Goal: Task Accomplishment & Management: Manage account settings

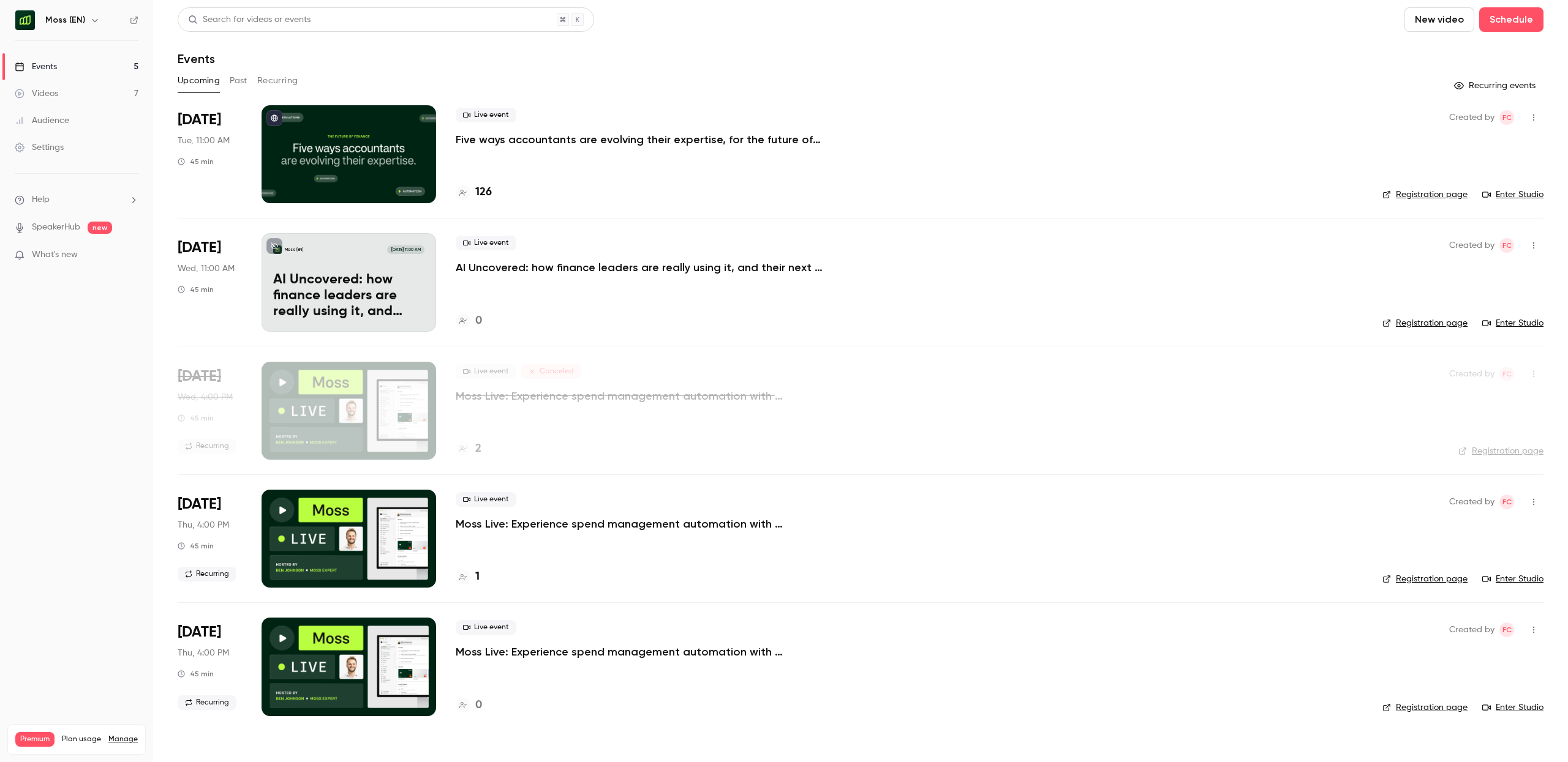
click at [80, 25] on h6 "Moss (EN)" at bounding box center [65, 20] width 40 height 12
click at [94, 21] on icon "button" at bounding box center [95, 20] width 10 height 10
click at [96, 116] on span "Switch channel" at bounding box center [76, 112] width 62 height 13
click at [102, 104] on div "Moss ([GEOGRAPHIC_DATA])" at bounding box center [114, 103] width 140 height 12
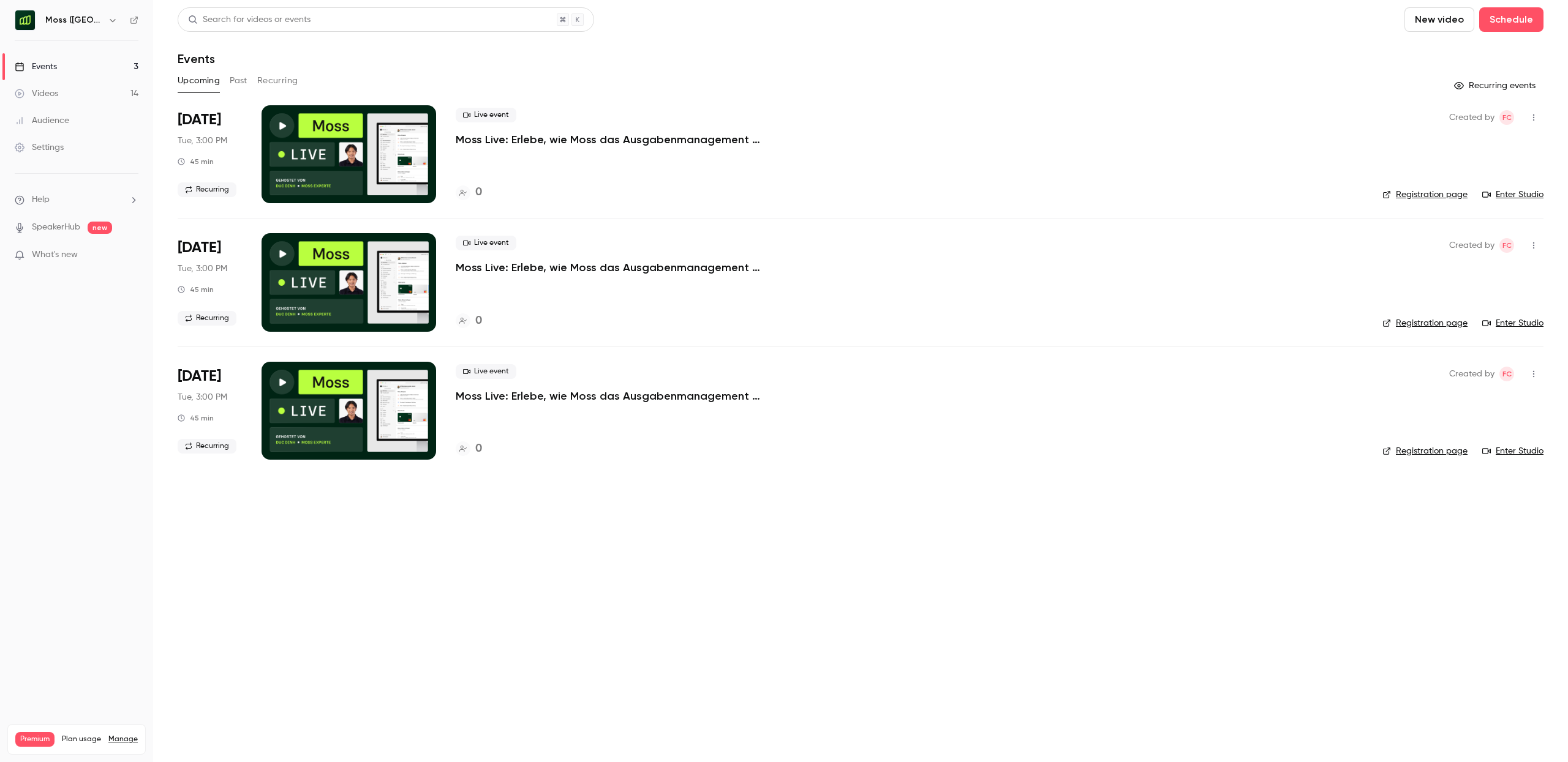
click at [271, 84] on button "Recurring" at bounding box center [278, 81] width 41 height 19
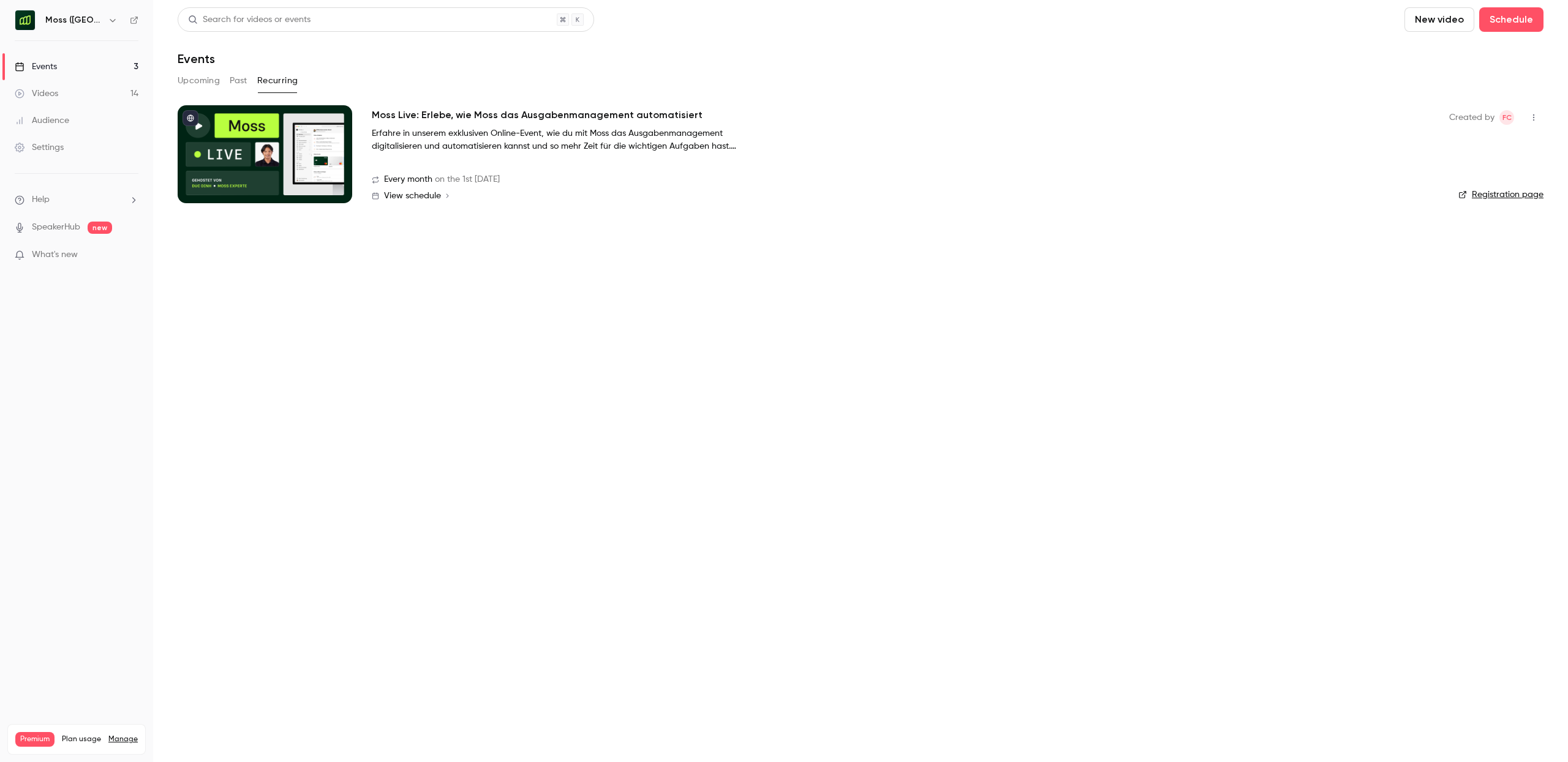
click at [431, 196] on span "View schedule" at bounding box center [412, 195] width 57 height 8
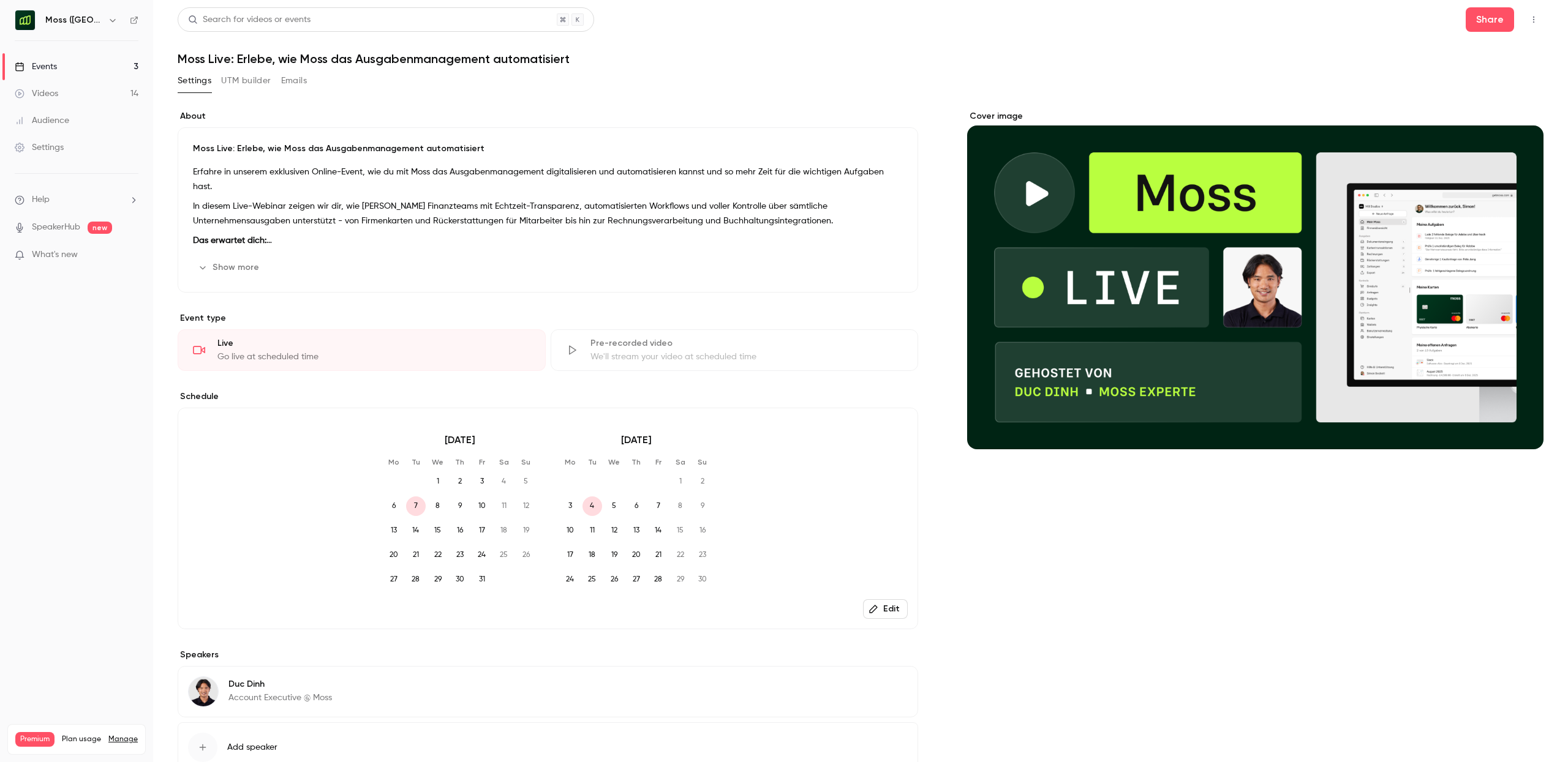
scroll to position [92, 0]
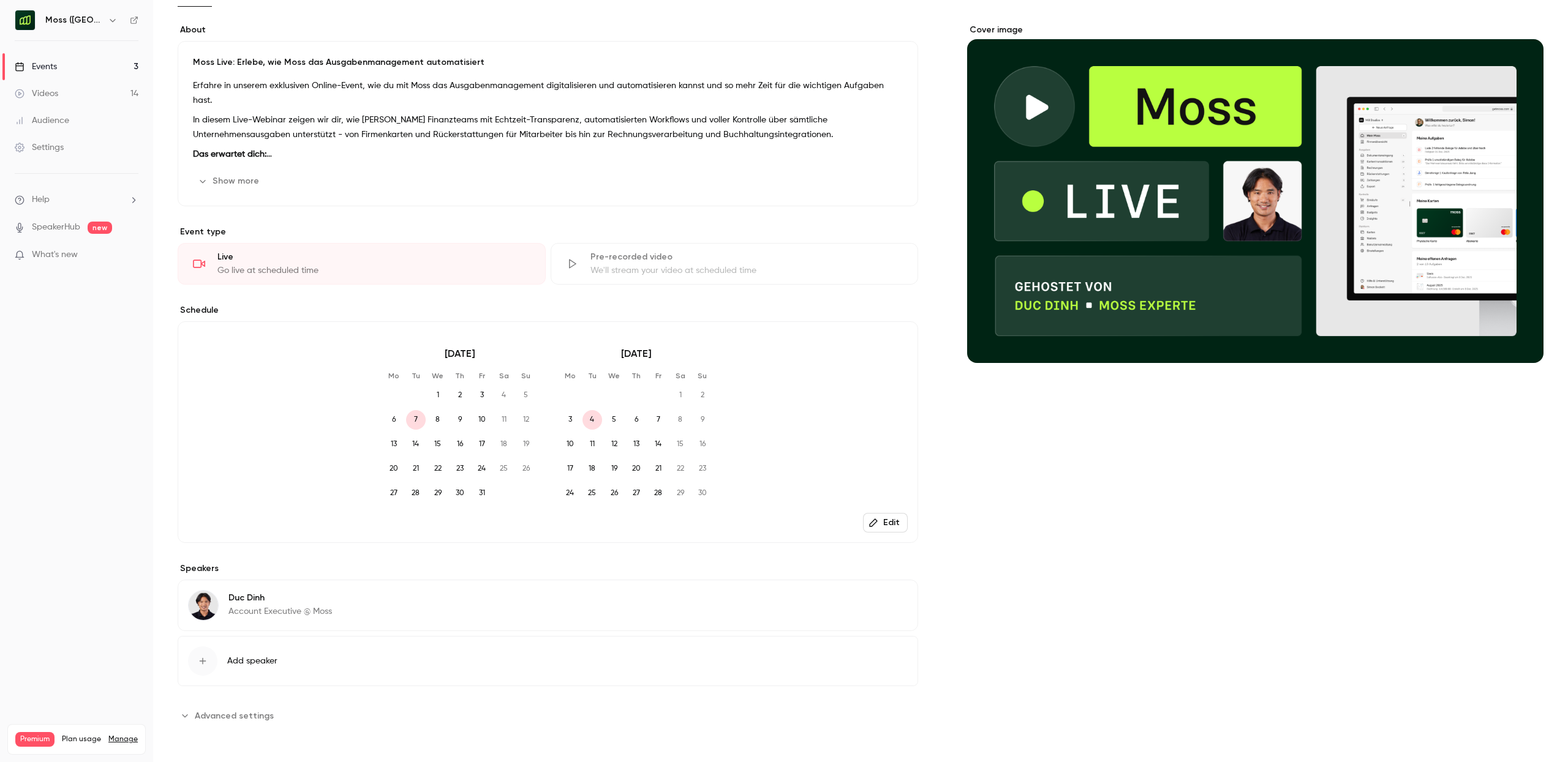
click at [886, 523] on button "Edit" at bounding box center [885, 522] width 45 height 19
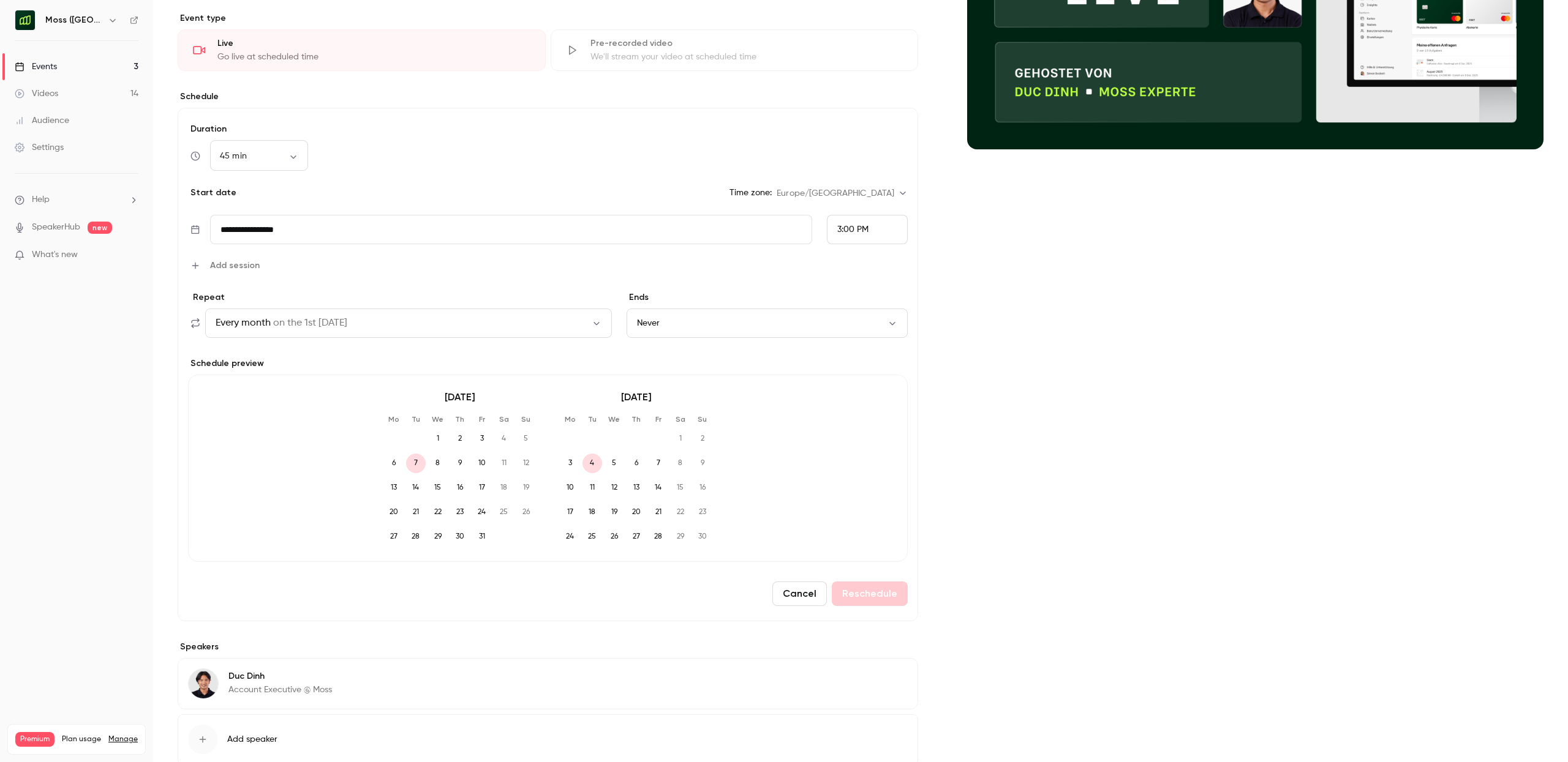
scroll to position [308, 0]
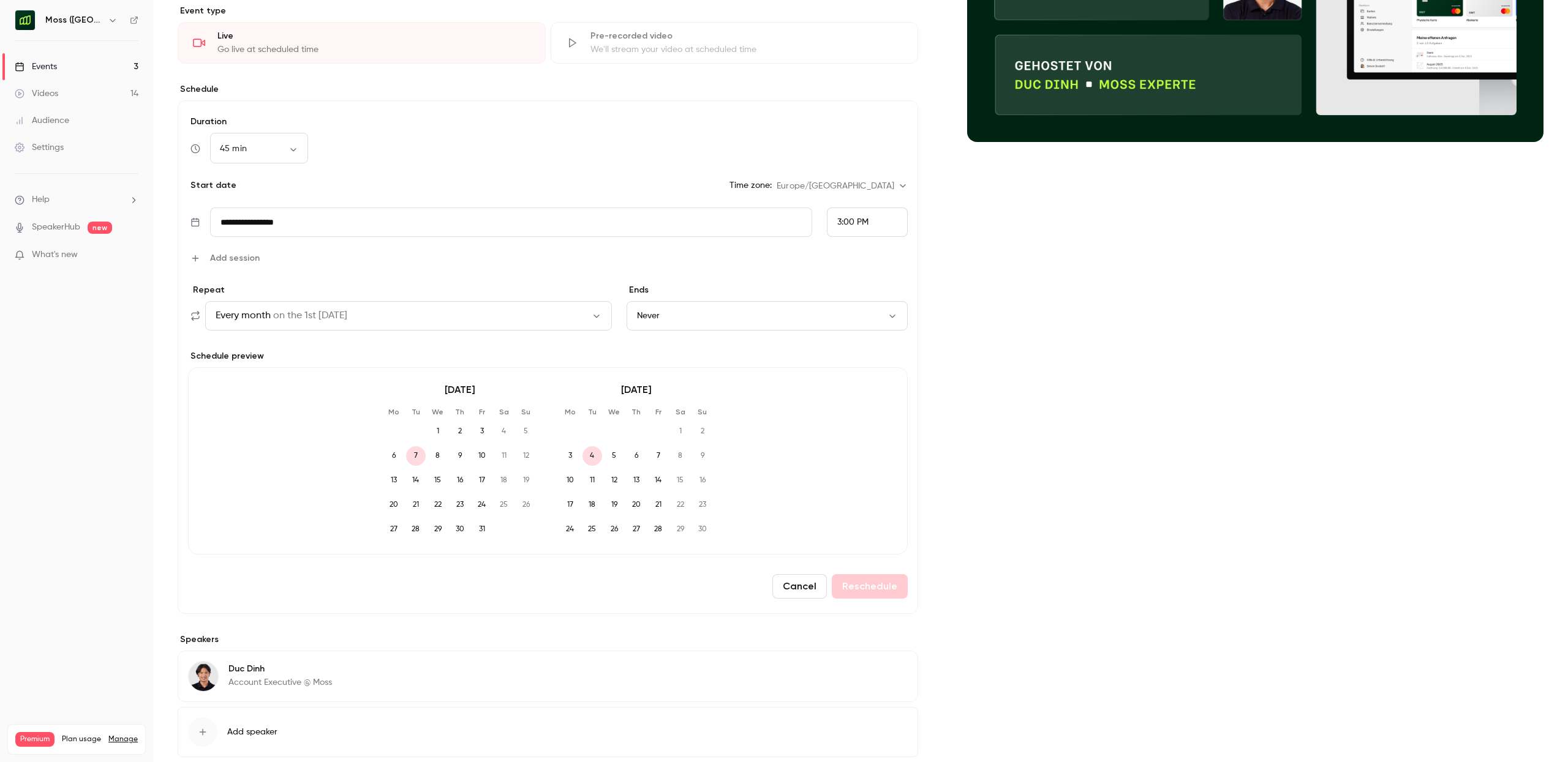
click at [448, 230] on input "**********" at bounding box center [511, 222] width 603 height 30
click at [396, 280] on icon "Next month" at bounding box center [393, 278] width 14 height 14
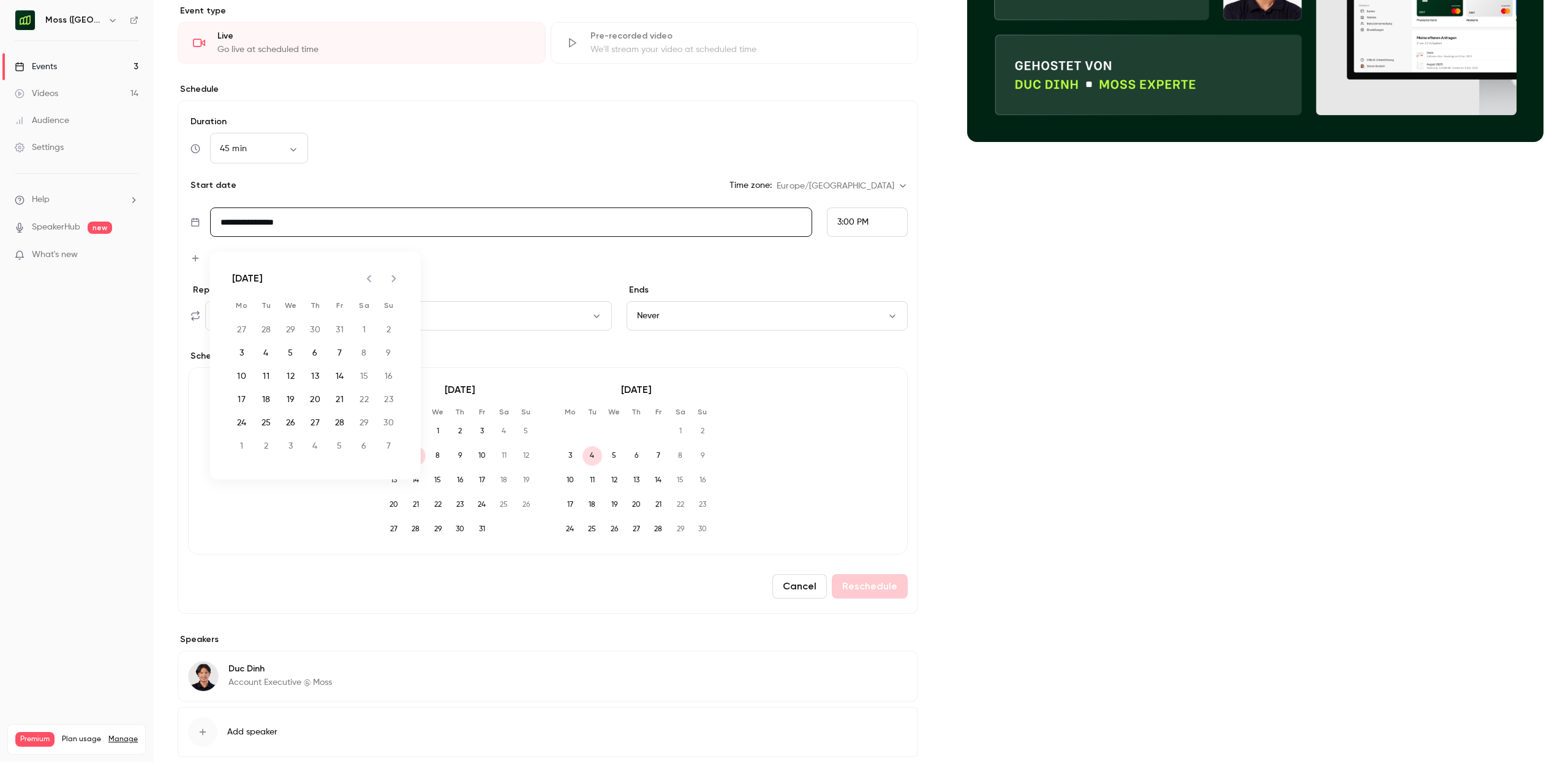
scroll to position [0, 0]
click at [272, 379] on button "11" at bounding box center [266, 377] width 22 height 22
click at [589, 457] on span "9" at bounding box center [592, 456] width 19 height 19
click at [772, 319] on button "Never" at bounding box center [767, 316] width 281 height 30
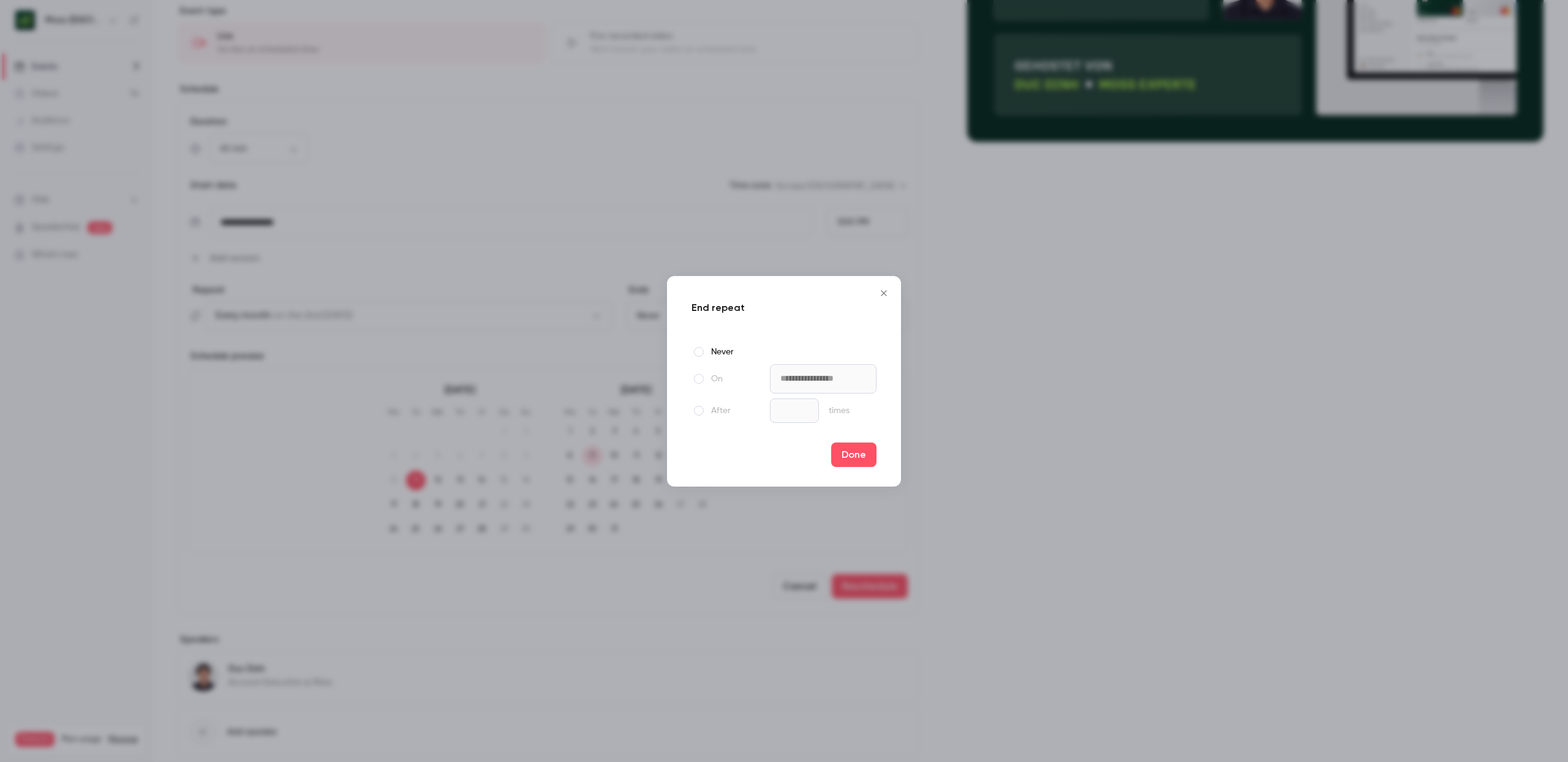
click at [700, 380] on span at bounding box center [699, 379] width 10 height 10
click at [825, 387] on input "**********" at bounding box center [823, 379] width 107 height 30
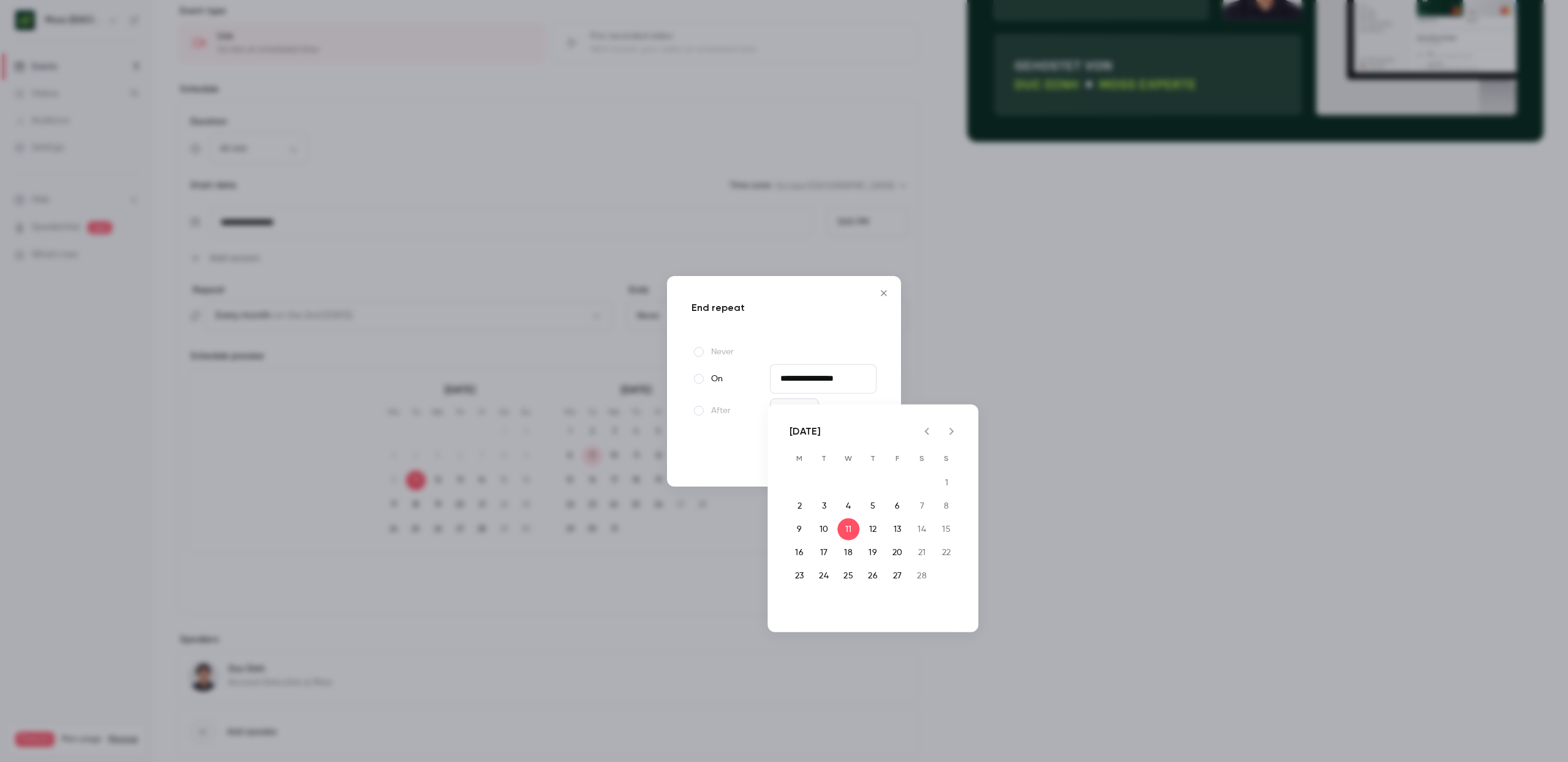
click at [929, 432] on icon "Previous month" at bounding box center [926, 431] width 14 height 14
click at [928, 431] on icon "Previous month" at bounding box center [926, 431] width 14 height 14
click at [827, 529] on button "11" at bounding box center [824, 529] width 22 height 22
type input "**********"
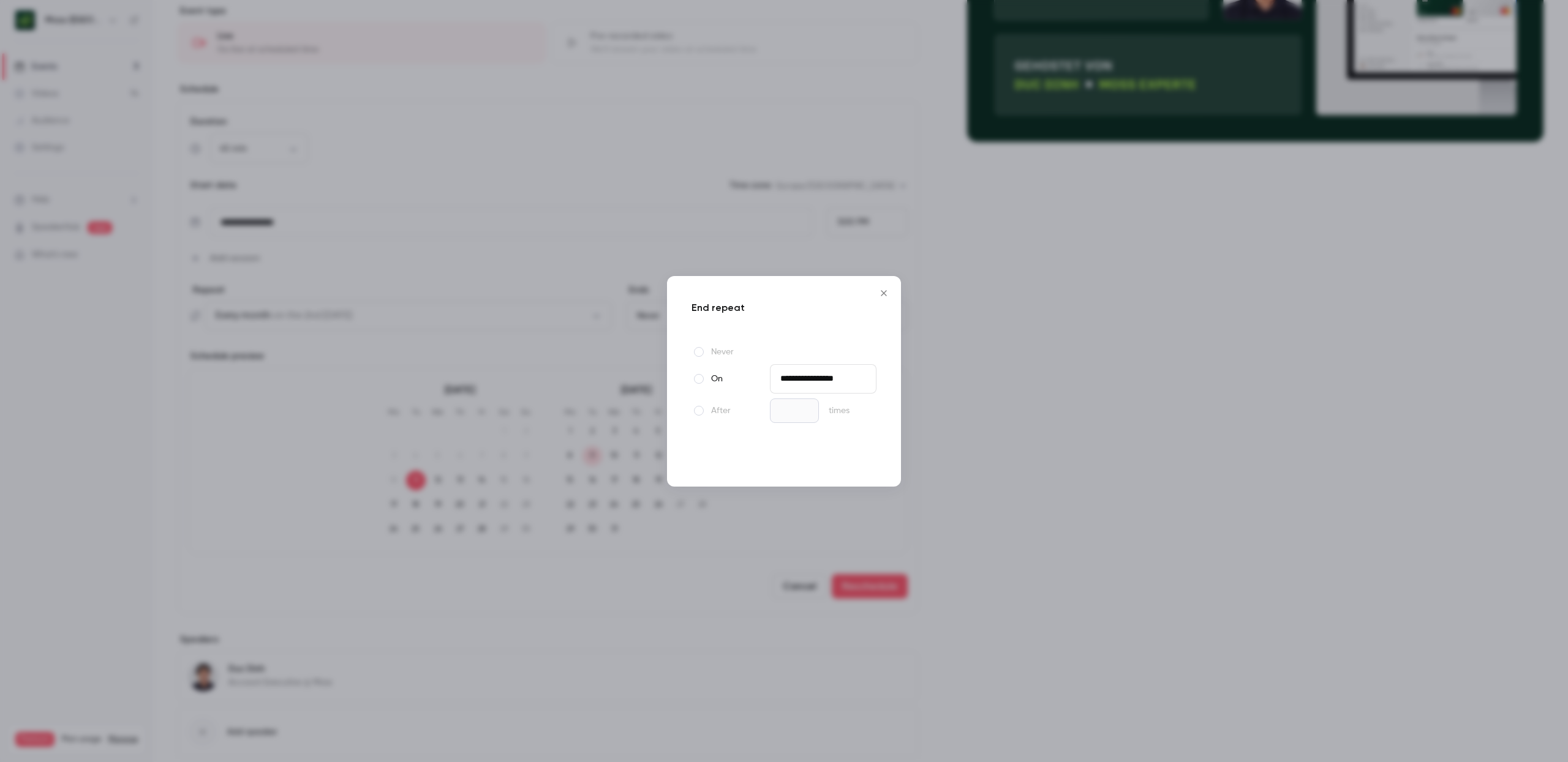
click at [859, 459] on button "Done" at bounding box center [854, 455] width 45 height 25
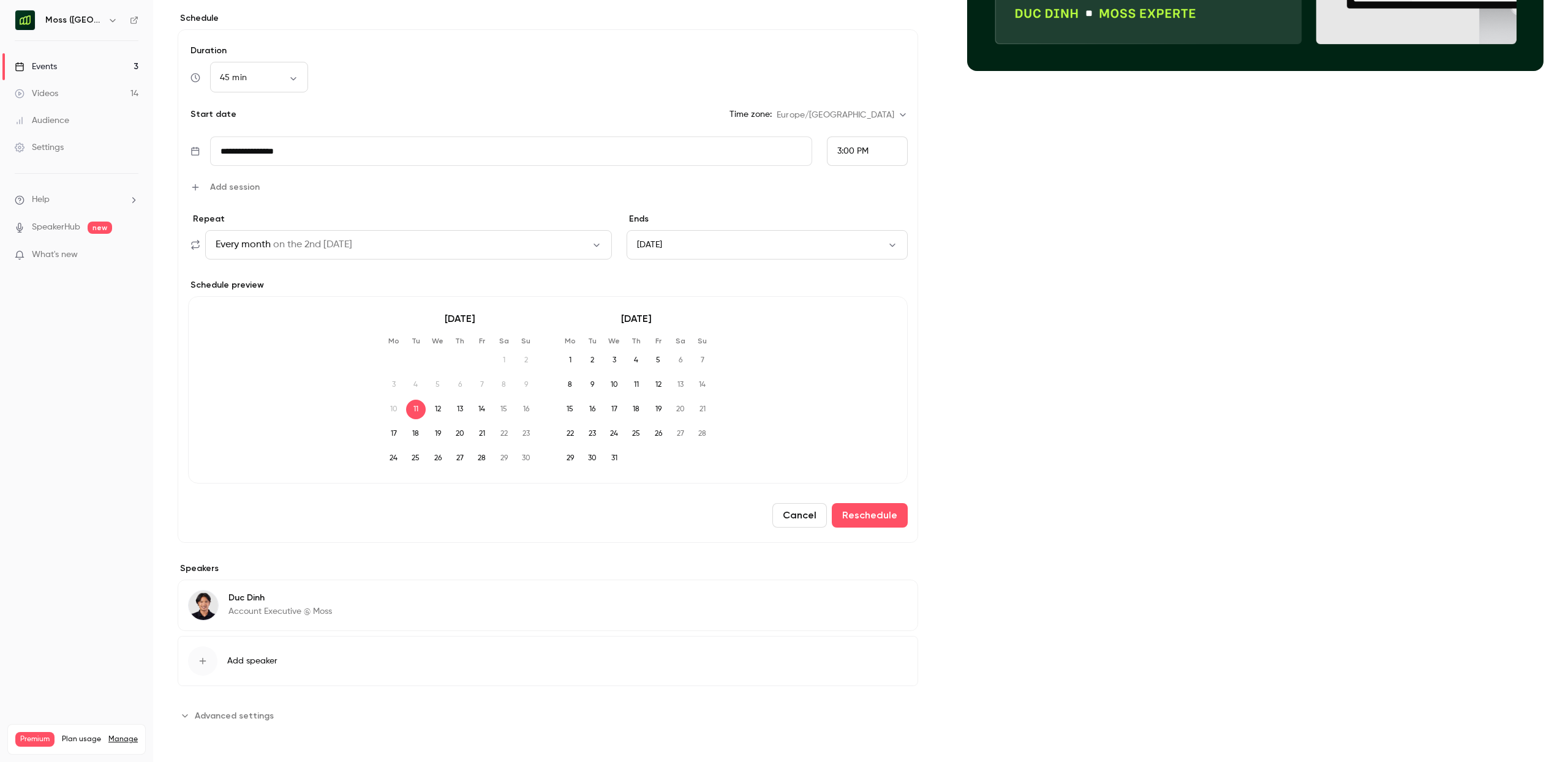
scroll to position [385, 0]
click at [868, 513] on button "Reschedule" at bounding box center [870, 516] width 76 height 25
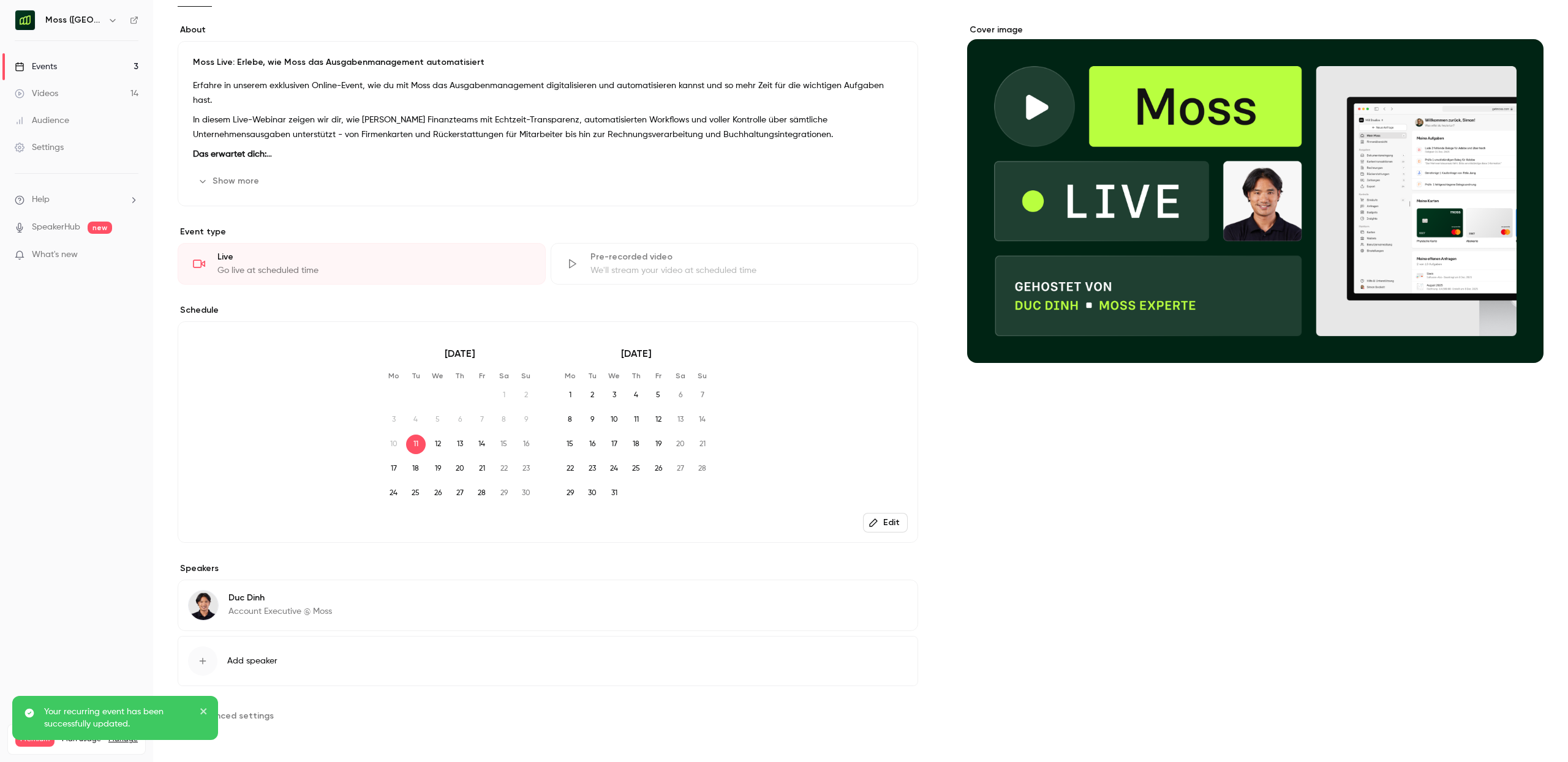
scroll to position [0, 0]
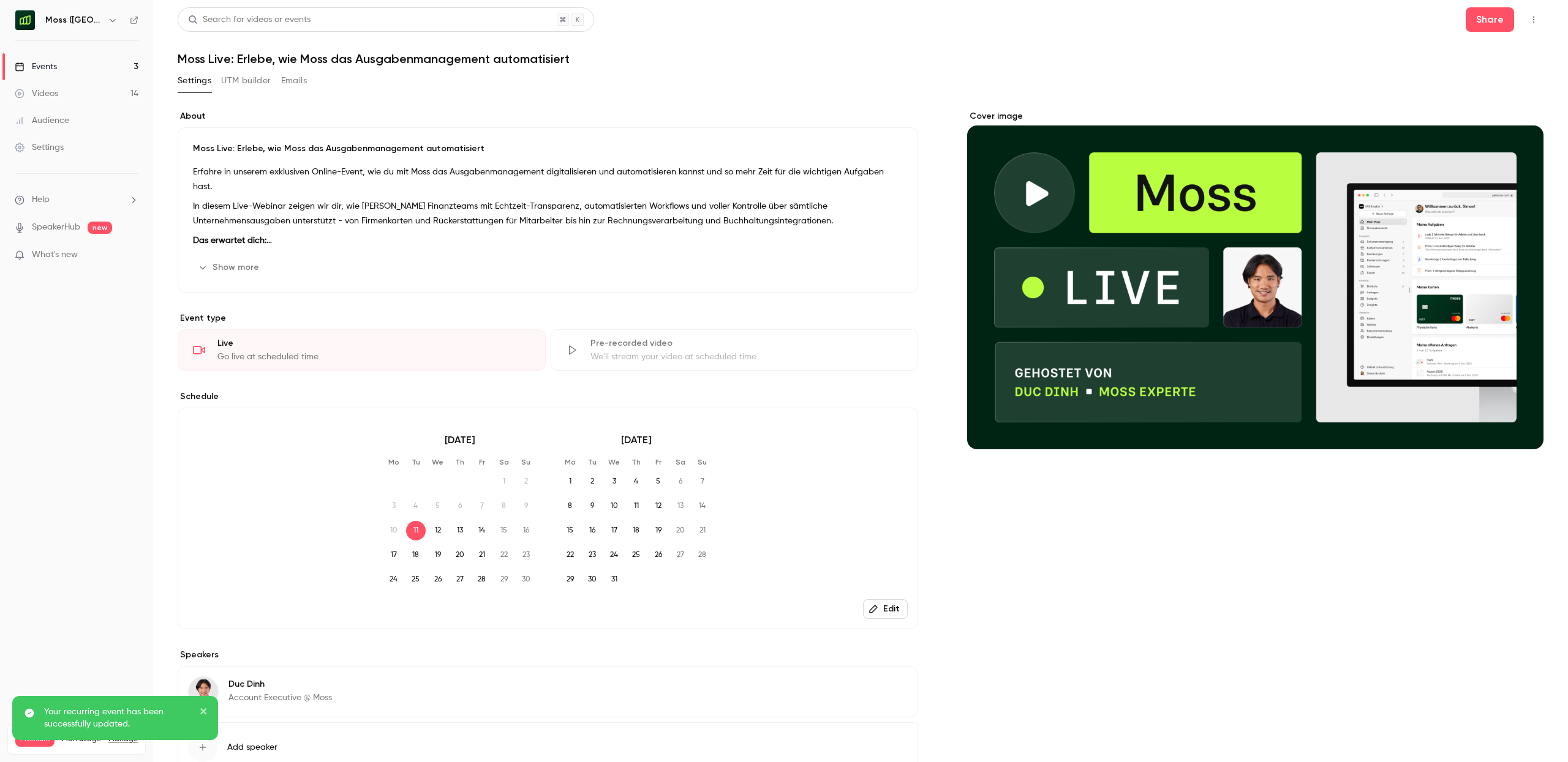
click at [77, 70] on link "Events 3" at bounding box center [76, 66] width 153 height 27
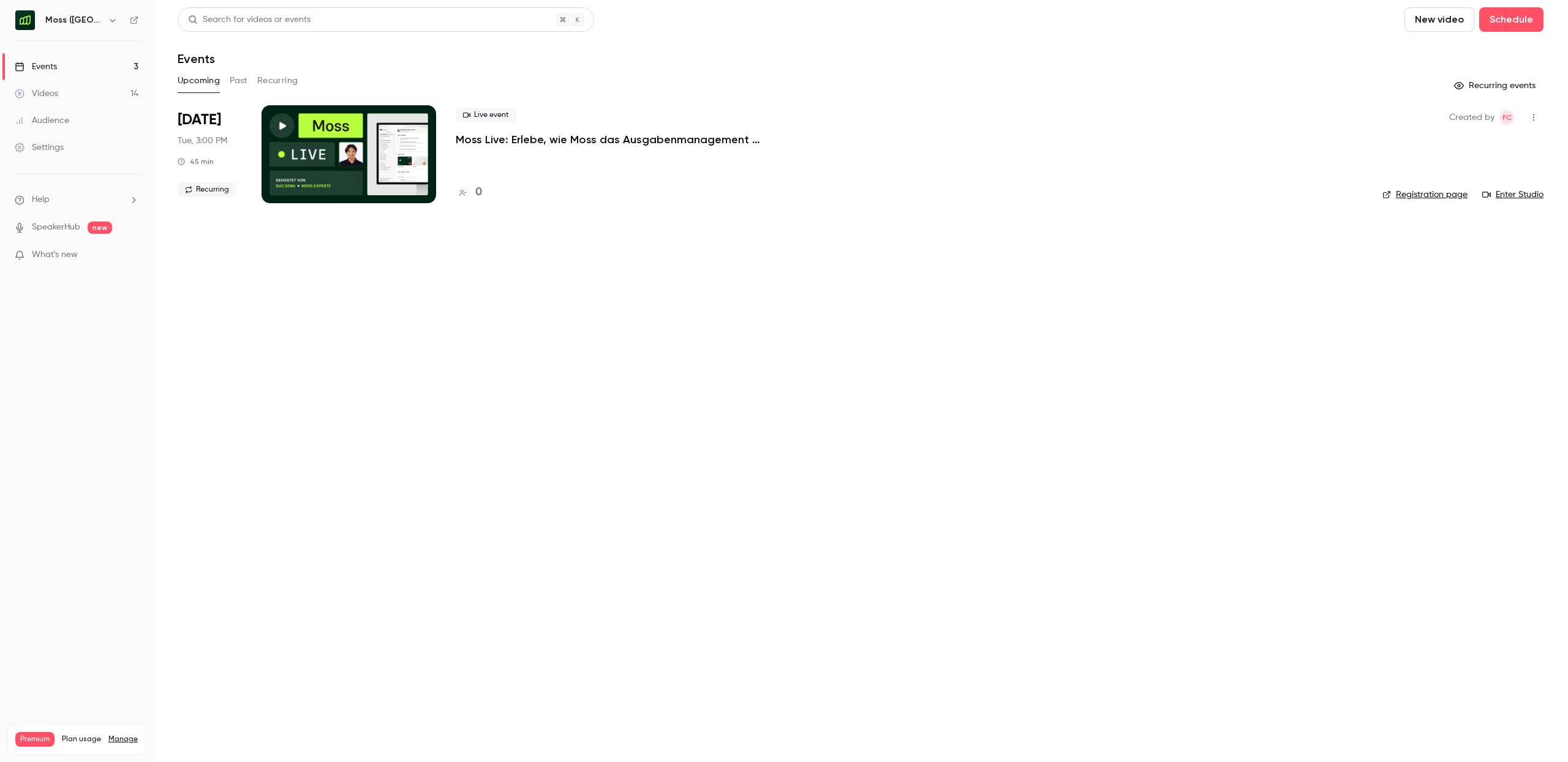
click at [1509, 195] on link "Enter Studio" at bounding box center [1513, 195] width 61 height 12
click at [59, 61] on link "Events 3" at bounding box center [76, 66] width 153 height 27
click at [108, 20] on icon "button" at bounding box center [113, 20] width 10 height 10
click at [86, 110] on span "Switch channel" at bounding box center [76, 112] width 62 height 13
click at [76, 149] on link "Moss (EN)" at bounding box center [102, 138] width 184 height 36
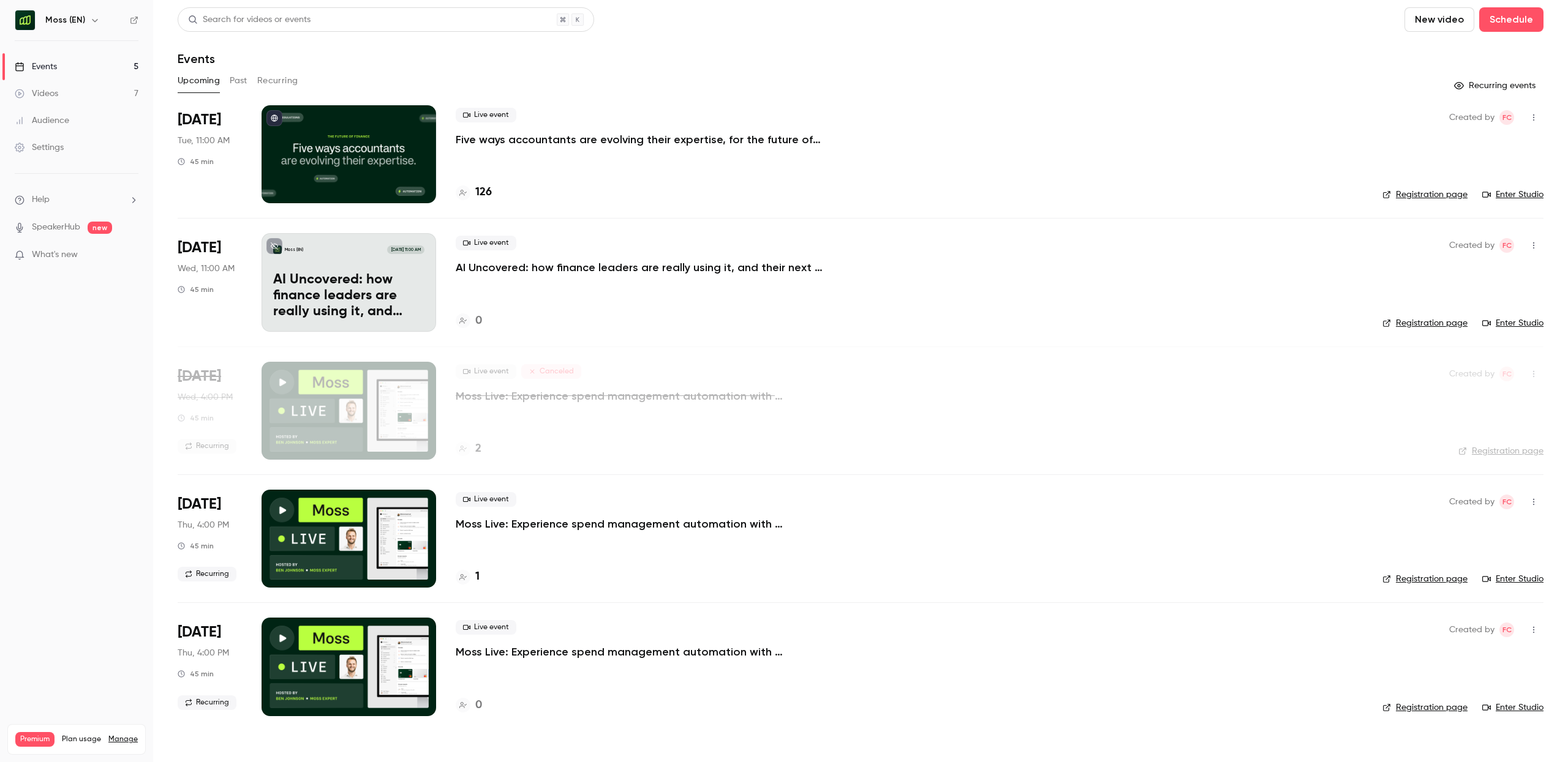
click at [274, 83] on button "Recurring" at bounding box center [278, 81] width 41 height 19
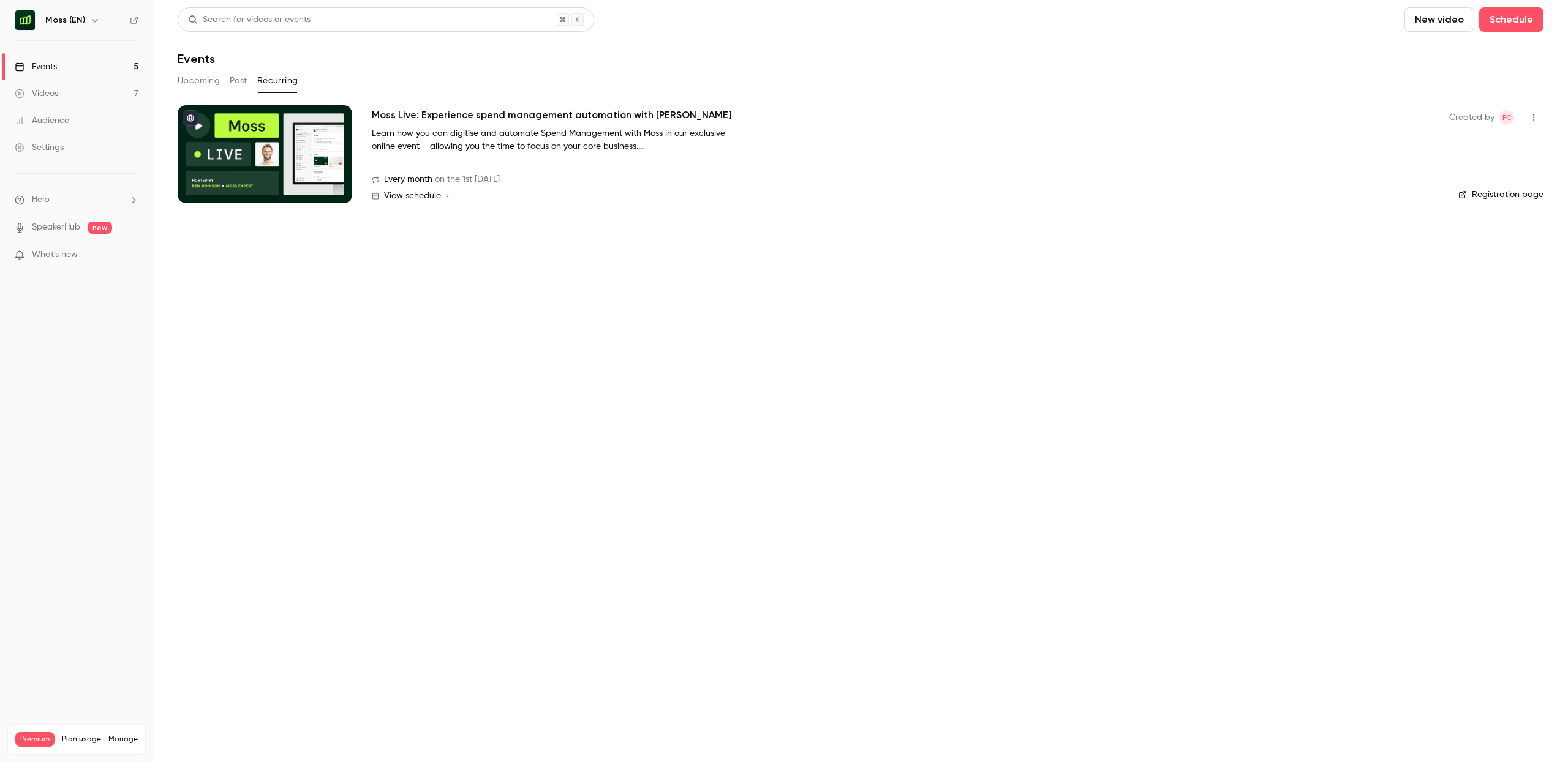
click at [402, 193] on span "View schedule" at bounding box center [412, 195] width 57 height 8
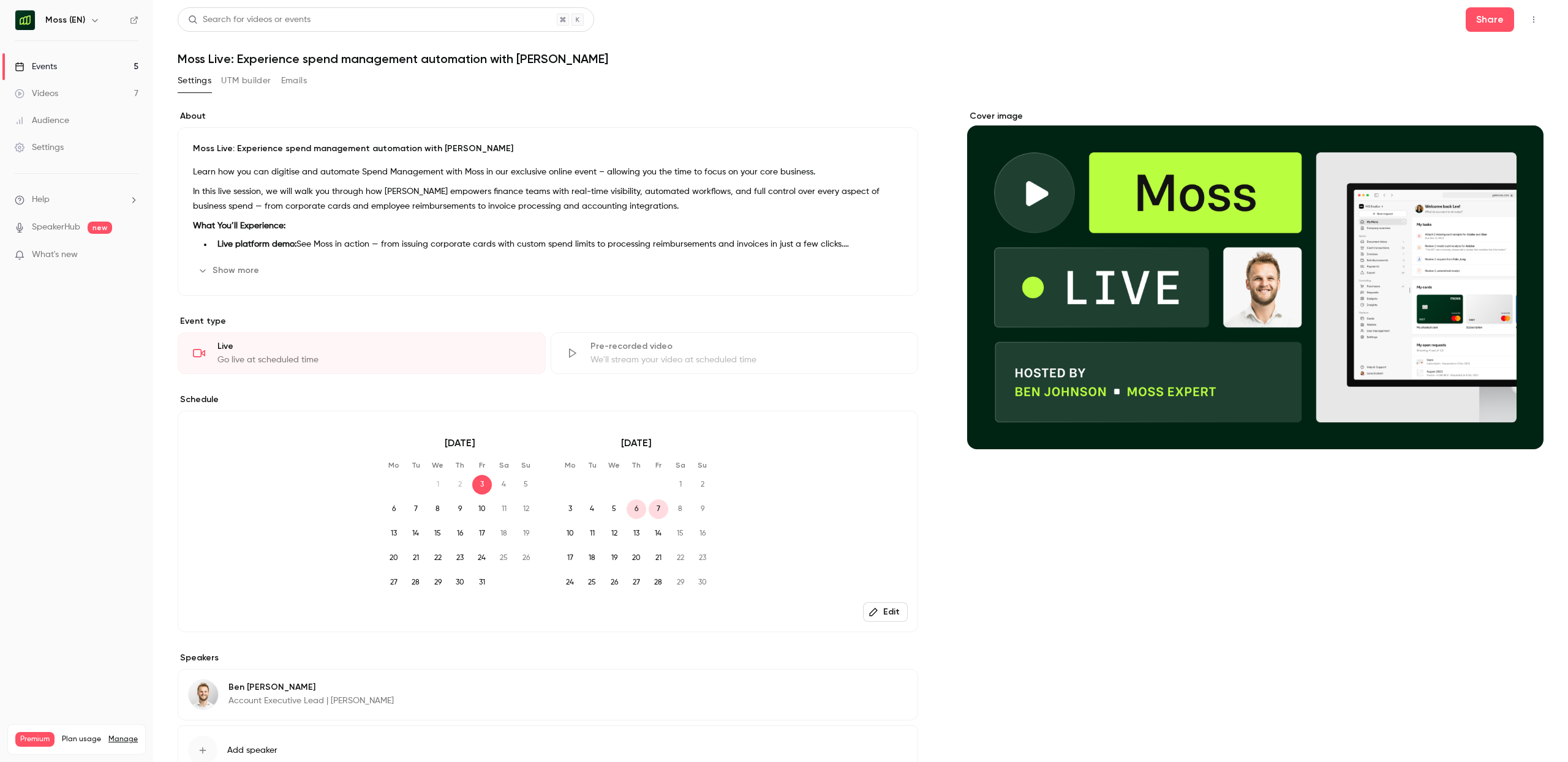
scroll to position [92, 0]
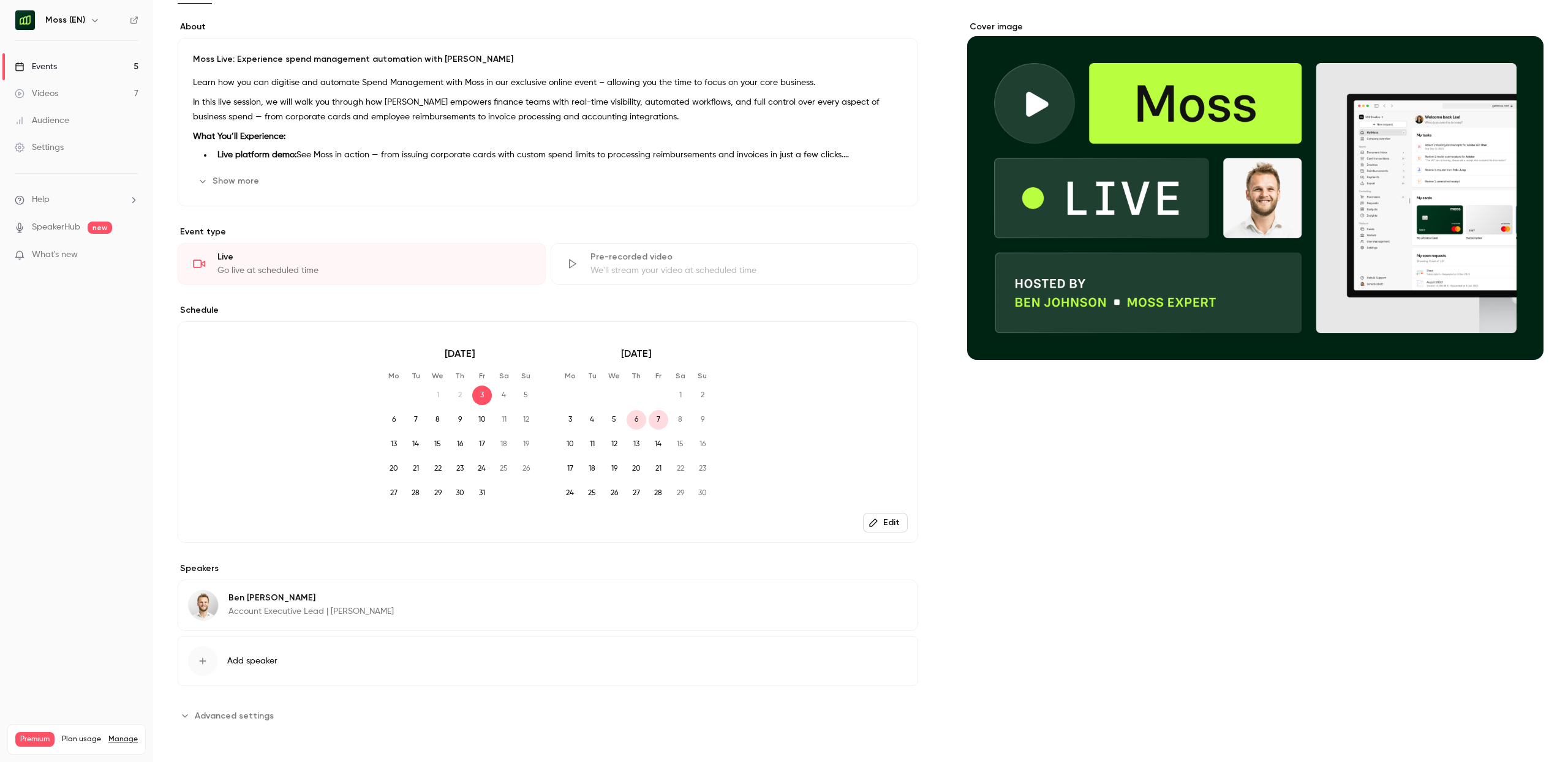
click at [872, 520] on icon "button" at bounding box center [873, 523] width 10 height 10
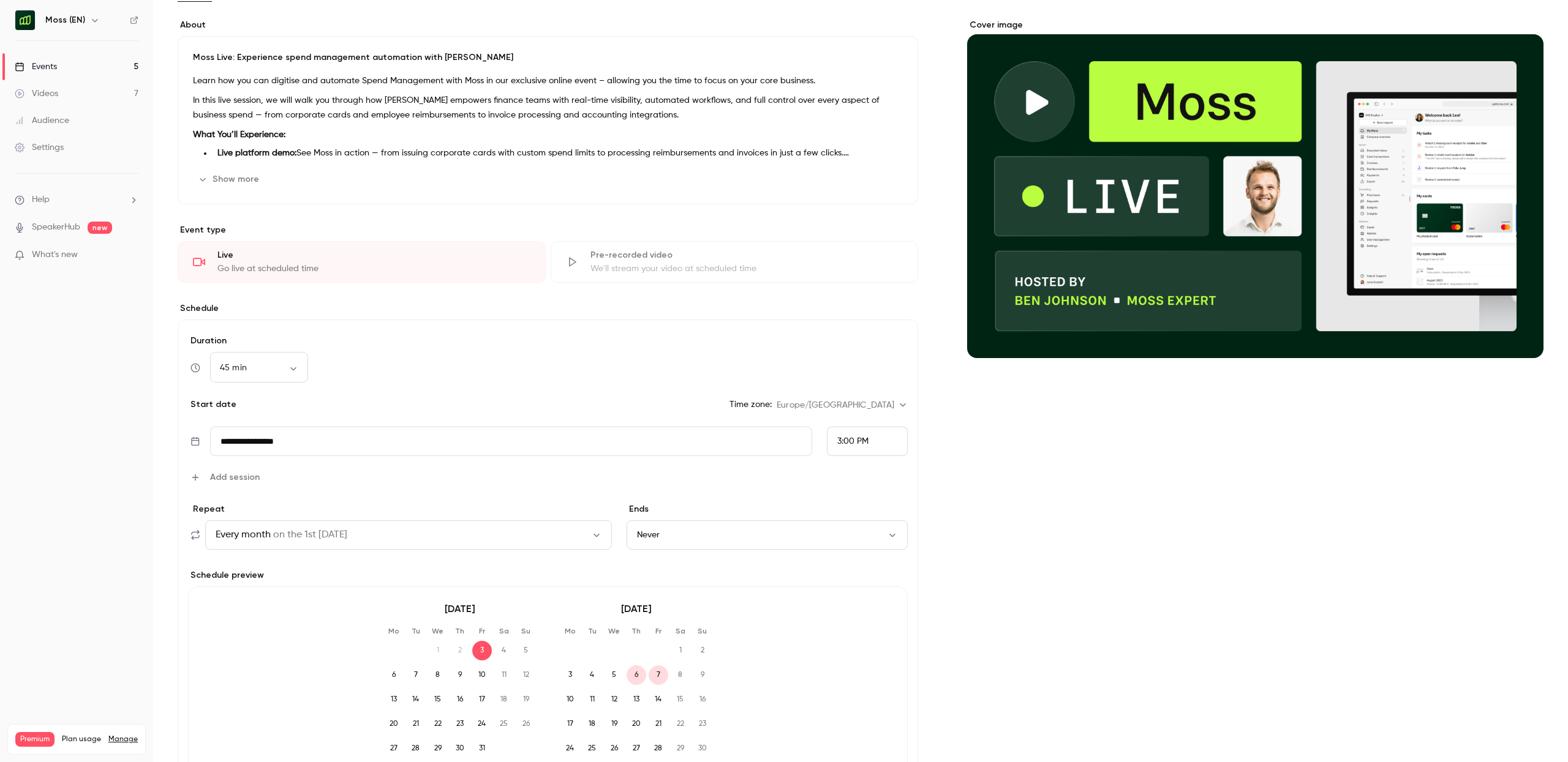
click at [459, 438] on input "**********" at bounding box center [511, 441] width 603 height 30
click at [393, 498] on icon "Next month" at bounding box center [393, 495] width 14 height 14
click at [313, 572] on button "6" at bounding box center [315, 570] width 22 height 22
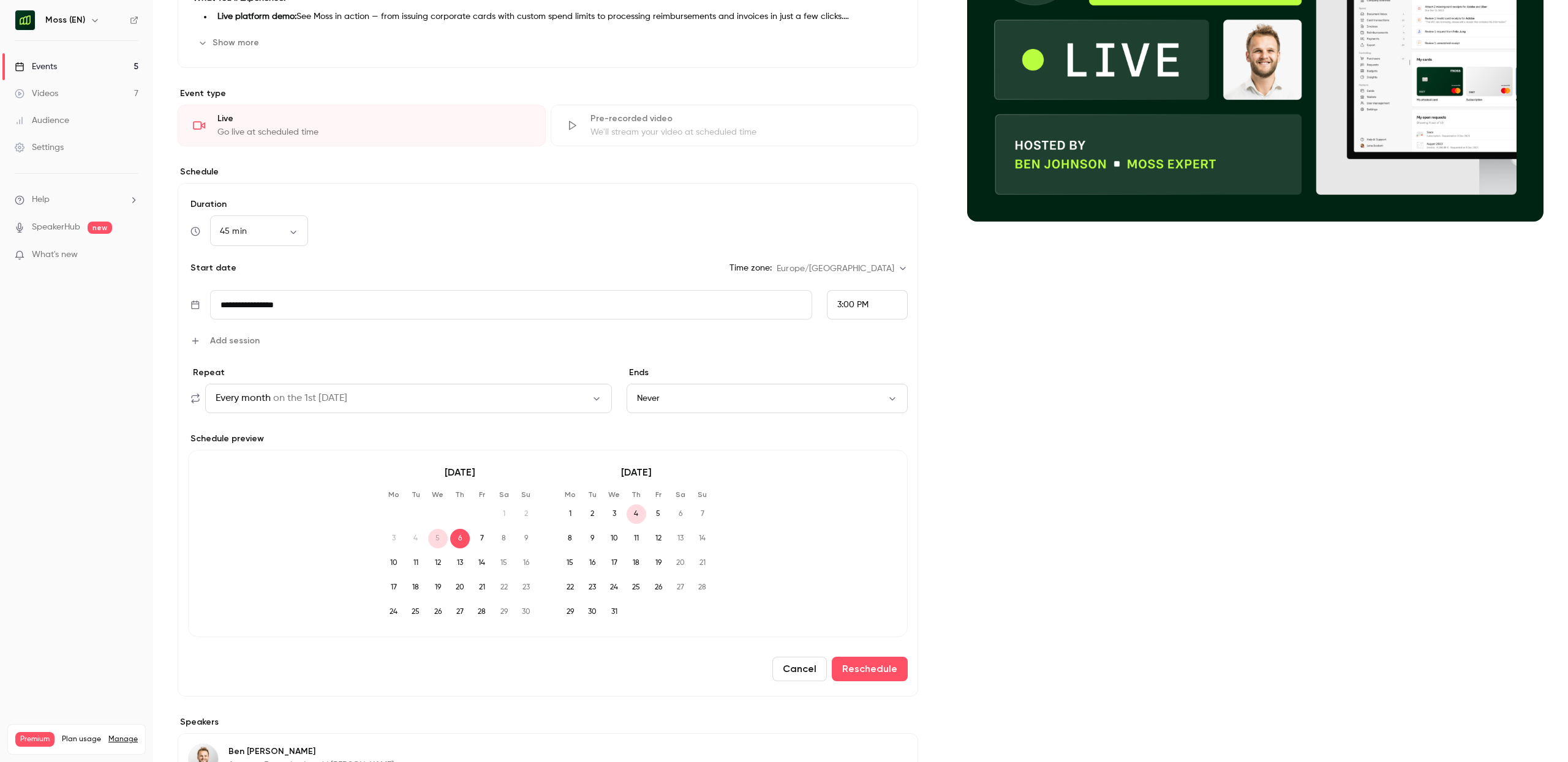
scroll to position [266, 0]
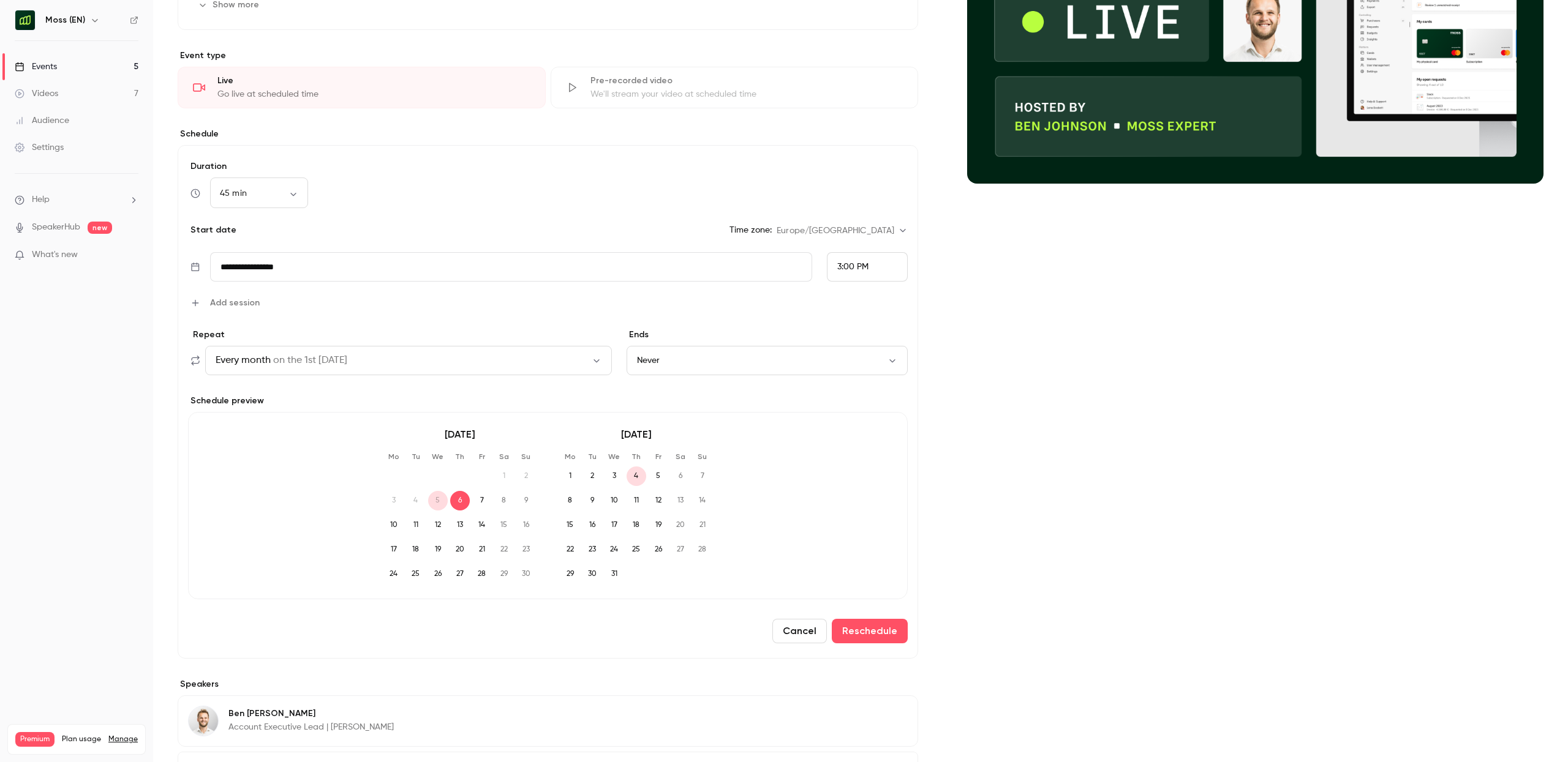
click at [519, 361] on button "Every month on the 1st [DATE]" at bounding box center [408, 361] width 407 height 30
click at [519, 361] on div at bounding box center [784, 381] width 1568 height 762
click at [766, 359] on button "Never" at bounding box center [767, 361] width 281 height 30
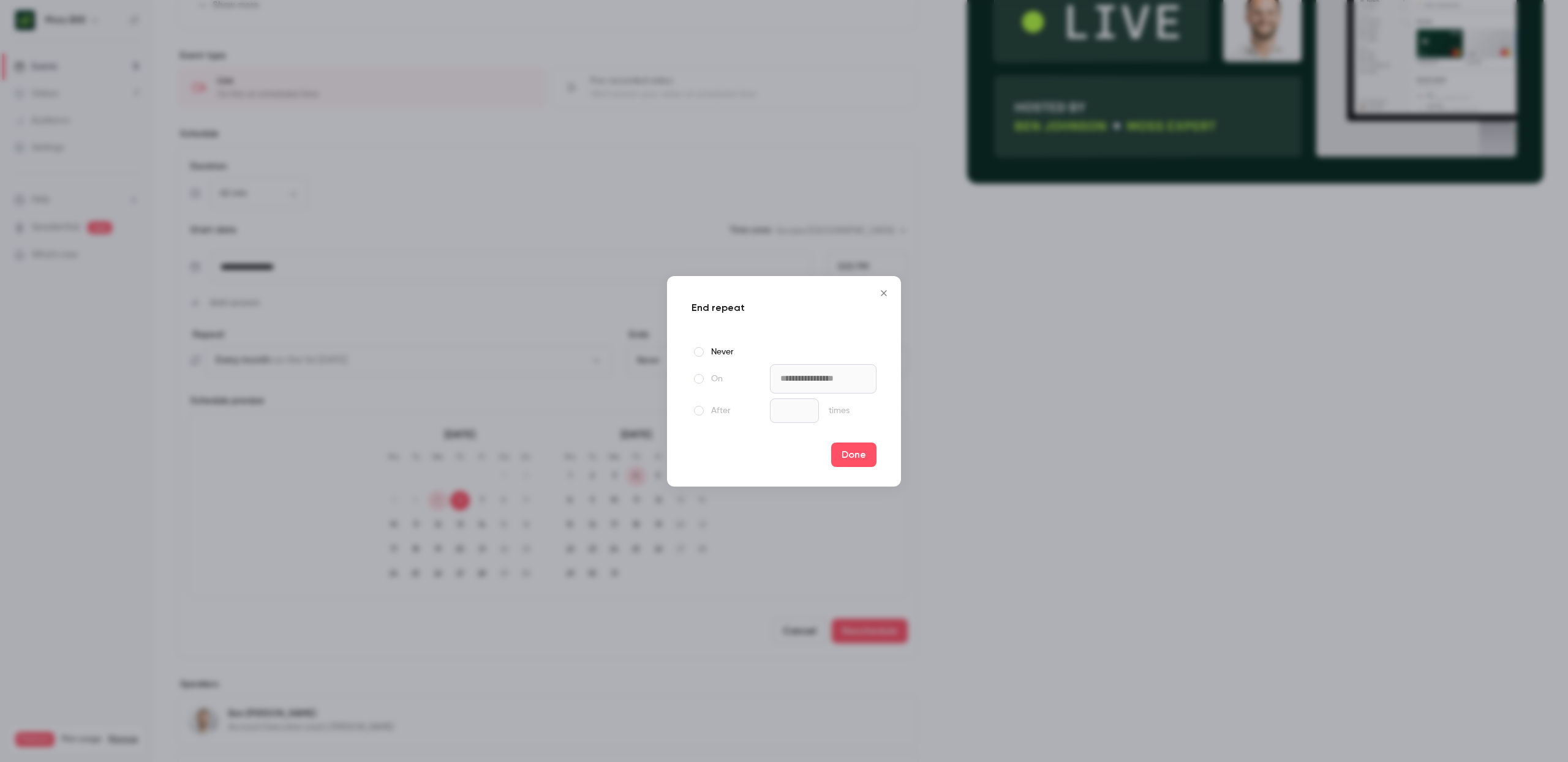
click at [696, 380] on span at bounding box center [699, 379] width 10 height 10
click at [824, 379] on input "**********" at bounding box center [823, 379] width 107 height 30
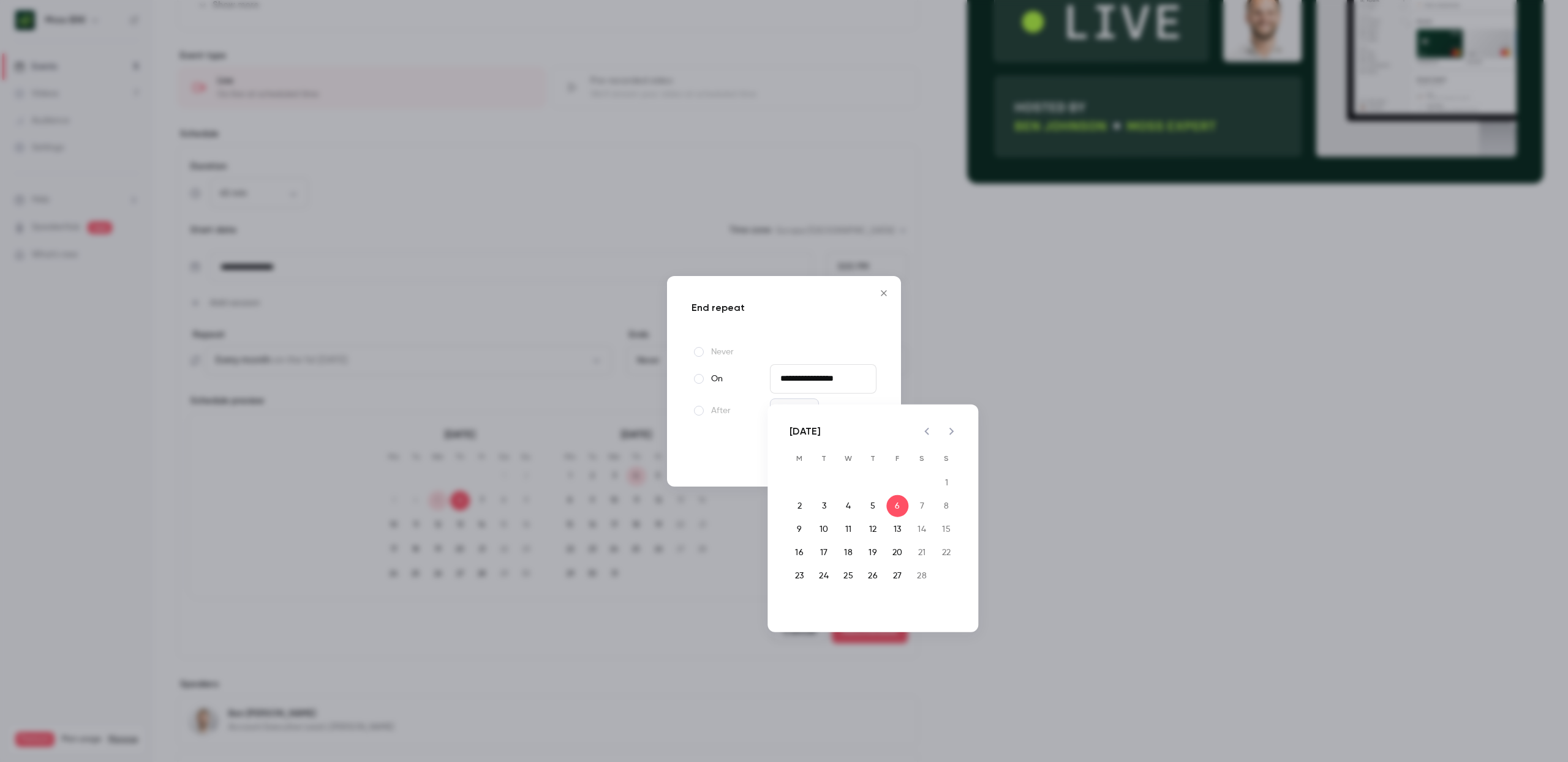
click at [933, 426] on icon "Previous month" at bounding box center [926, 431] width 14 height 14
click at [872, 502] on button "6" at bounding box center [873, 507] width 22 height 22
type input "**********"
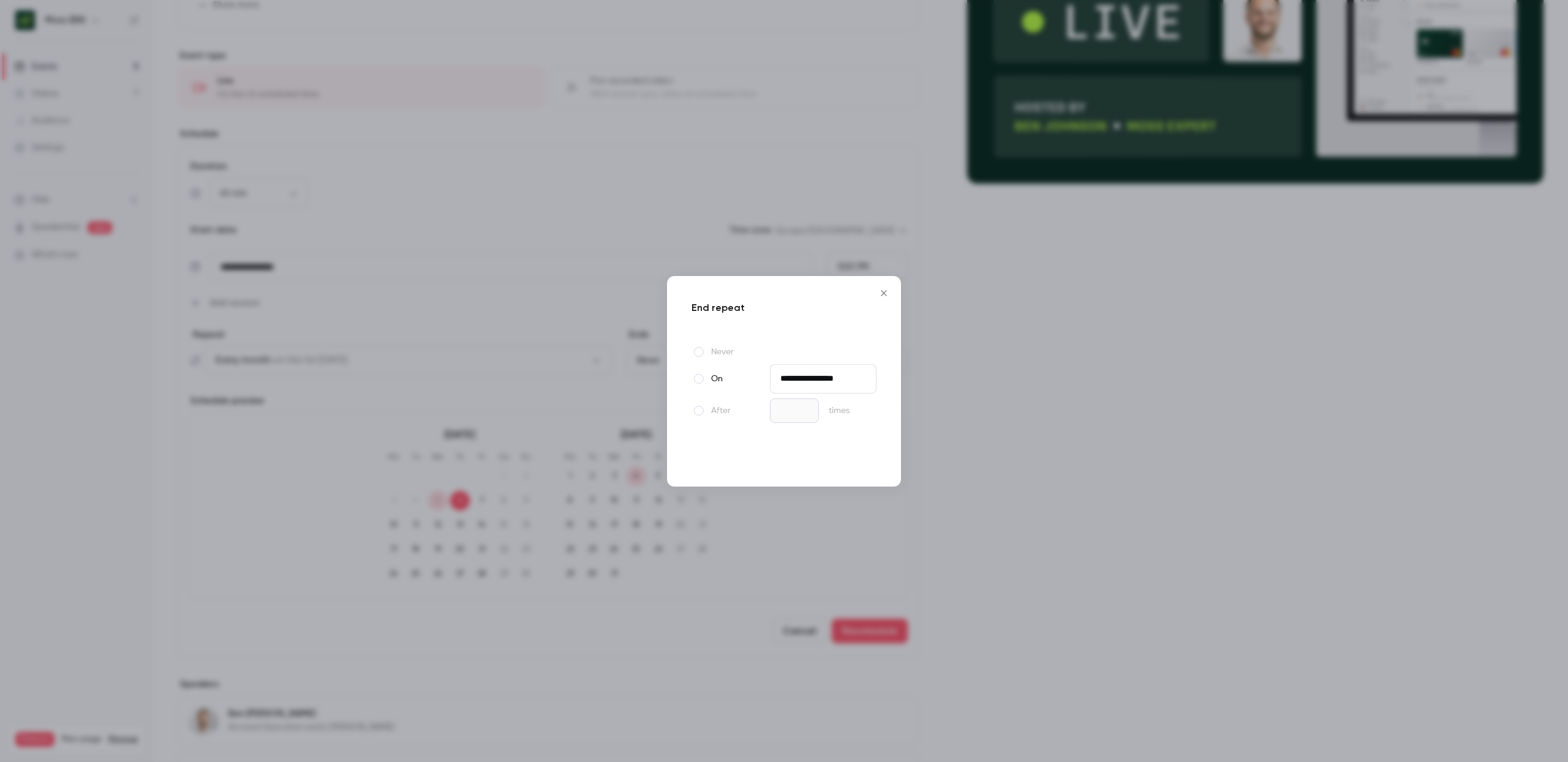
click at [858, 454] on button "Done" at bounding box center [854, 455] width 45 height 25
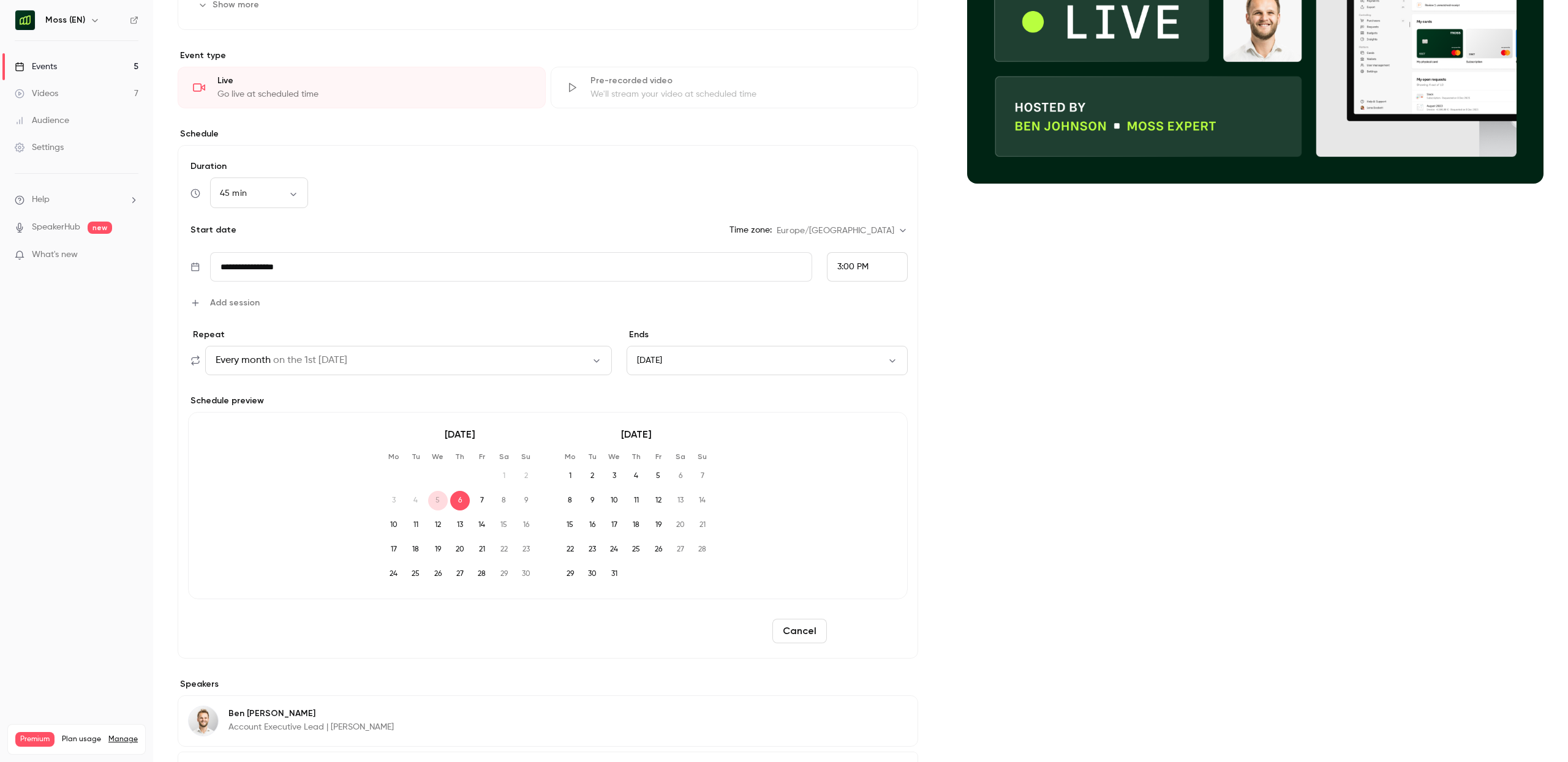
click at [886, 631] on button "Reschedule" at bounding box center [870, 631] width 76 height 25
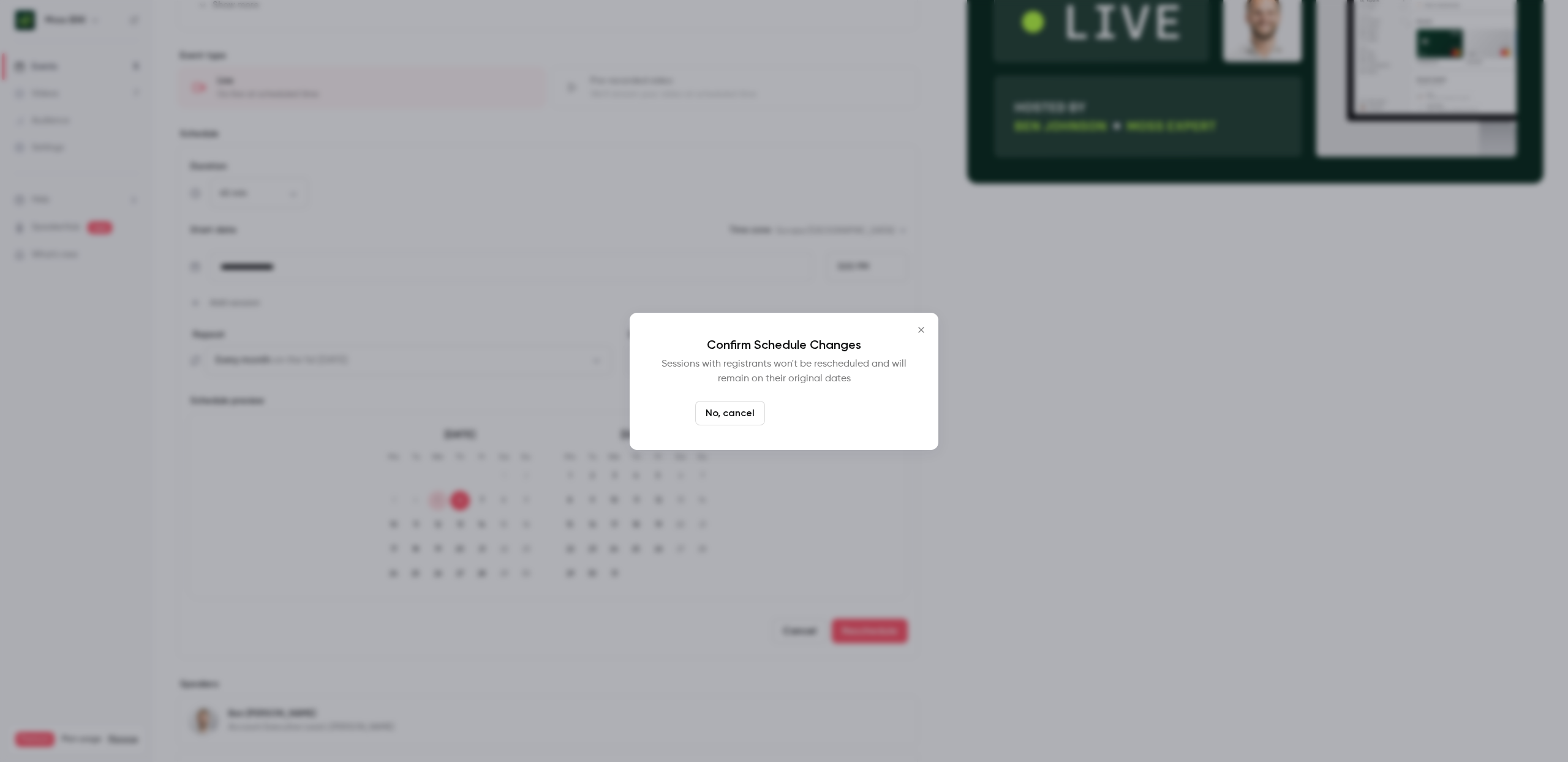
click at [842, 413] on button "Yes, reschedule it" at bounding box center [822, 414] width 103 height 25
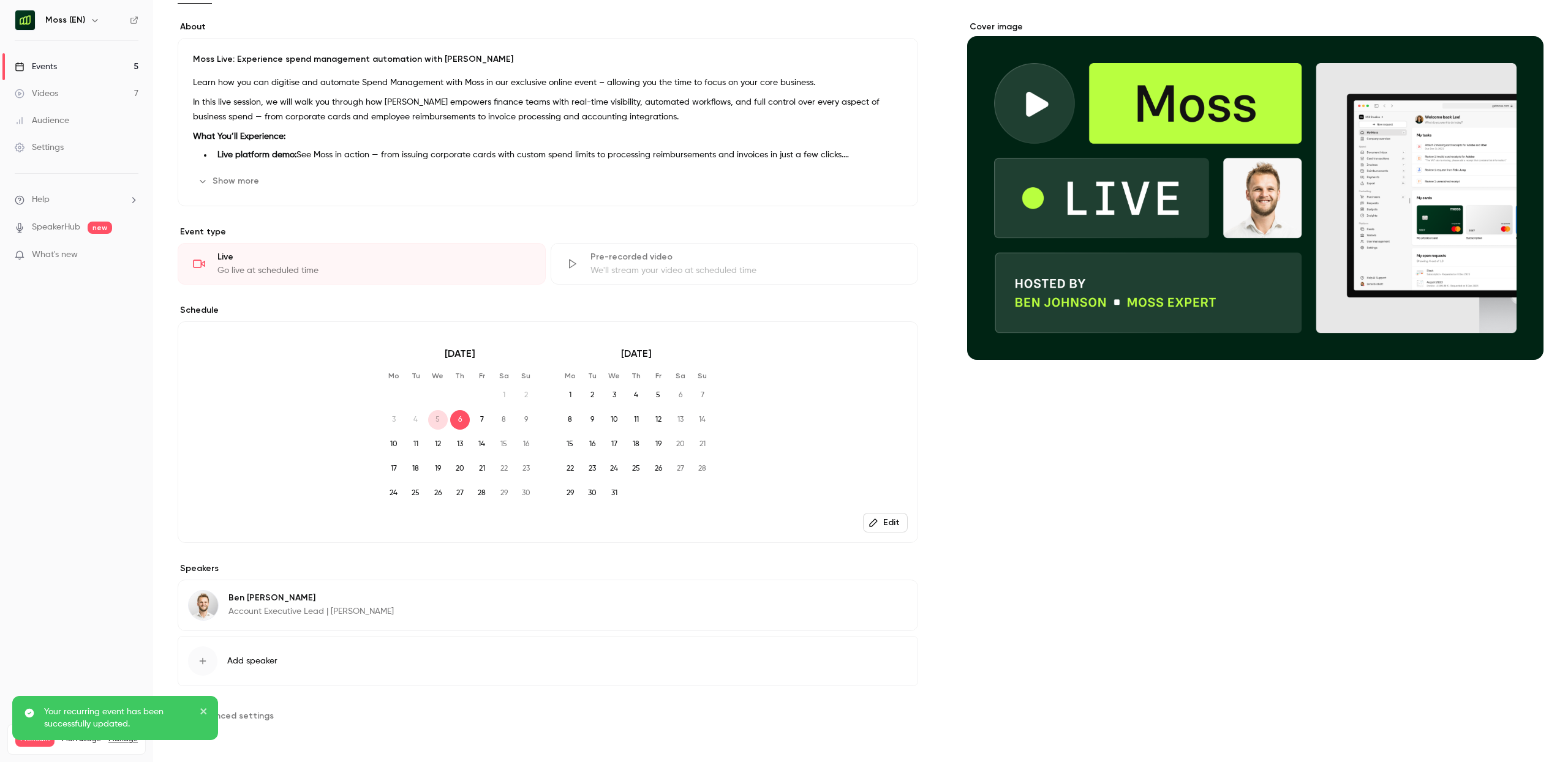
scroll to position [0, 0]
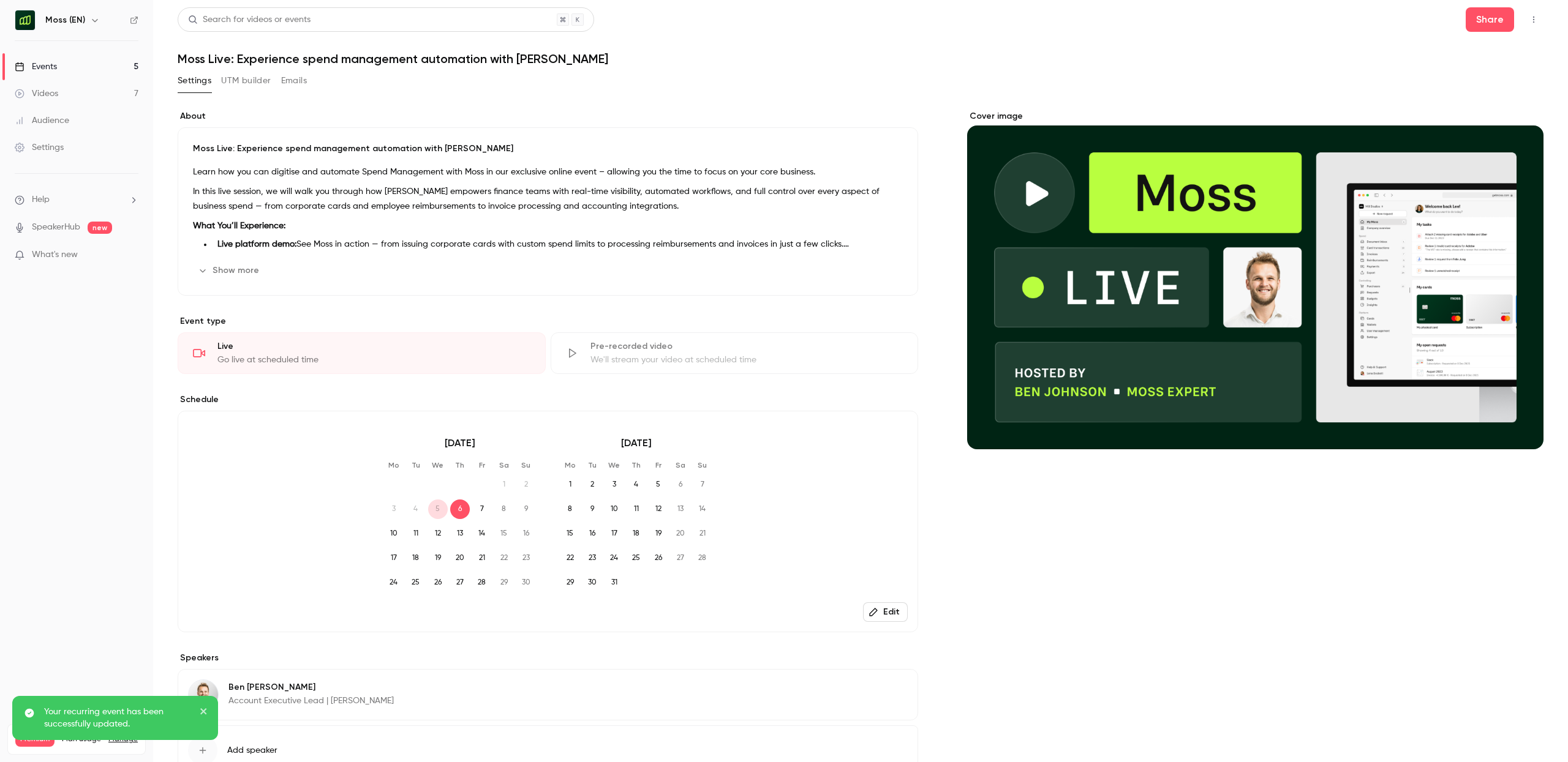
click at [72, 64] on link "Events 5" at bounding box center [76, 66] width 153 height 27
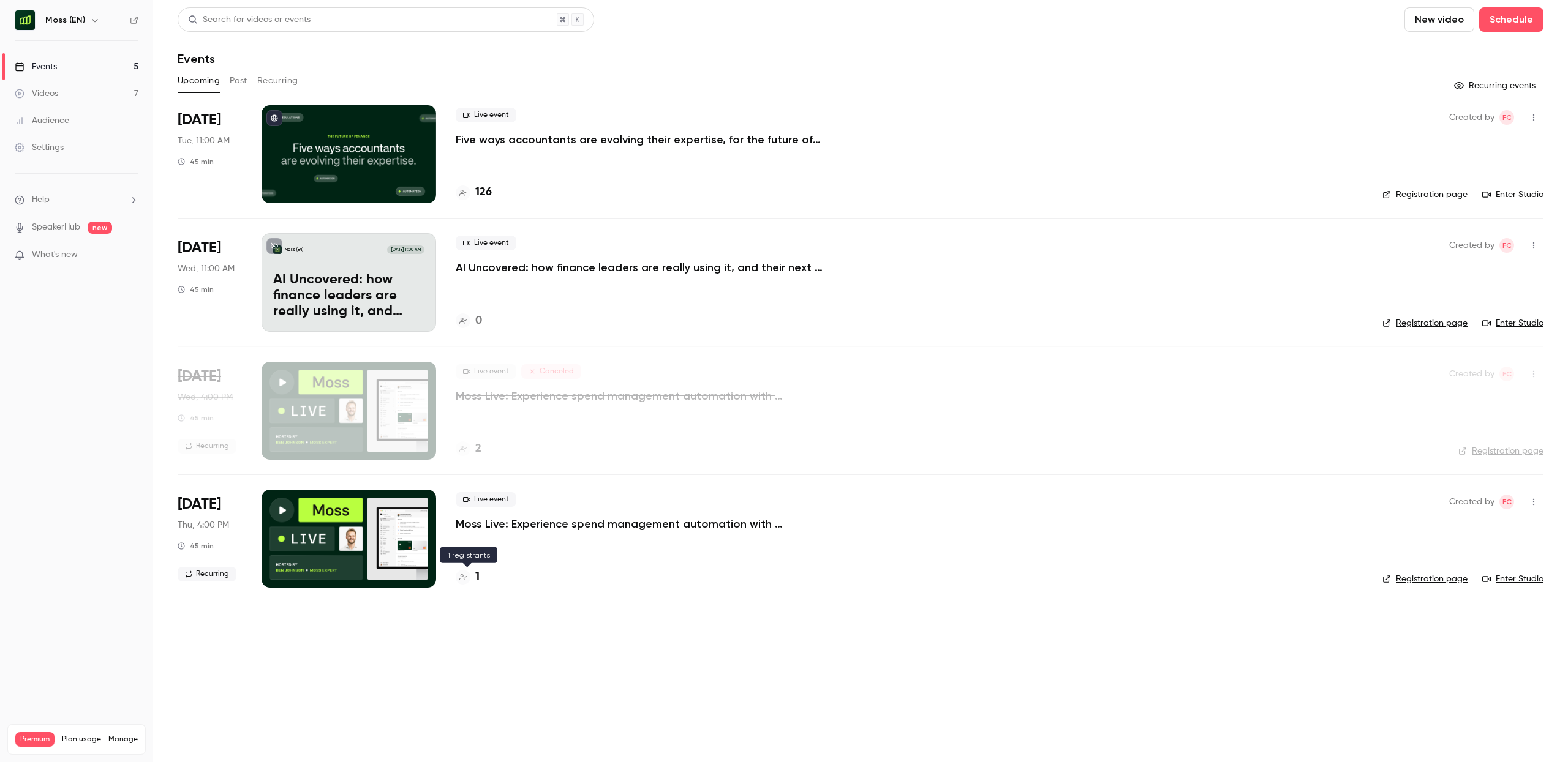
click at [477, 575] on h4 "1" at bounding box center [477, 577] width 4 height 17
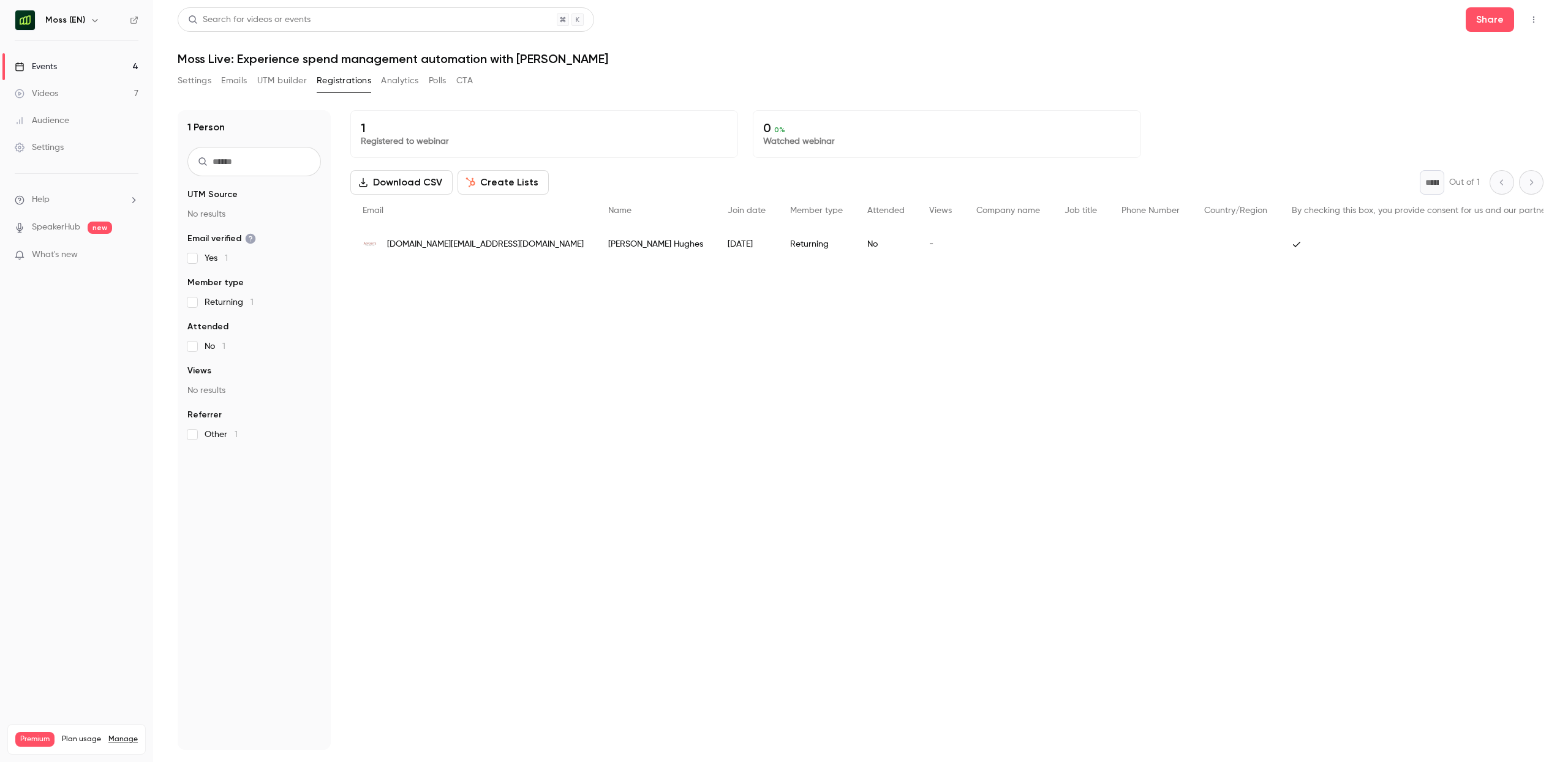
click at [76, 65] on link "Events 4" at bounding box center [76, 66] width 153 height 27
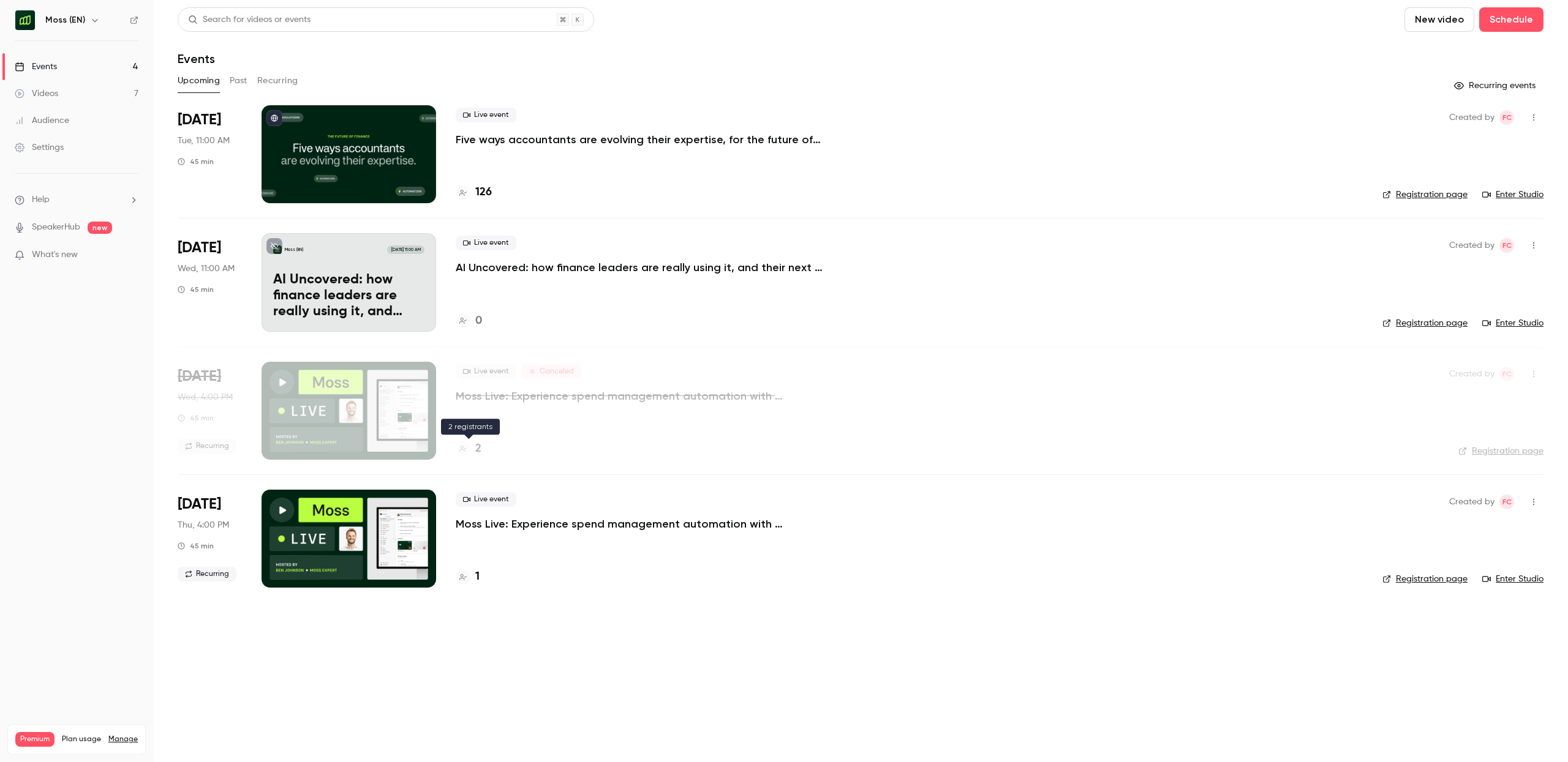
click at [479, 448] on h4 "2" at bounding box center [478, 449] width 6 height 17
click at [1538, 375] on icon "button" at bounding box center [1534, 374] width 10 height 8
click at [1457, 439] on div "Delete" at bounding box center [1485, 437] width 93 height 12
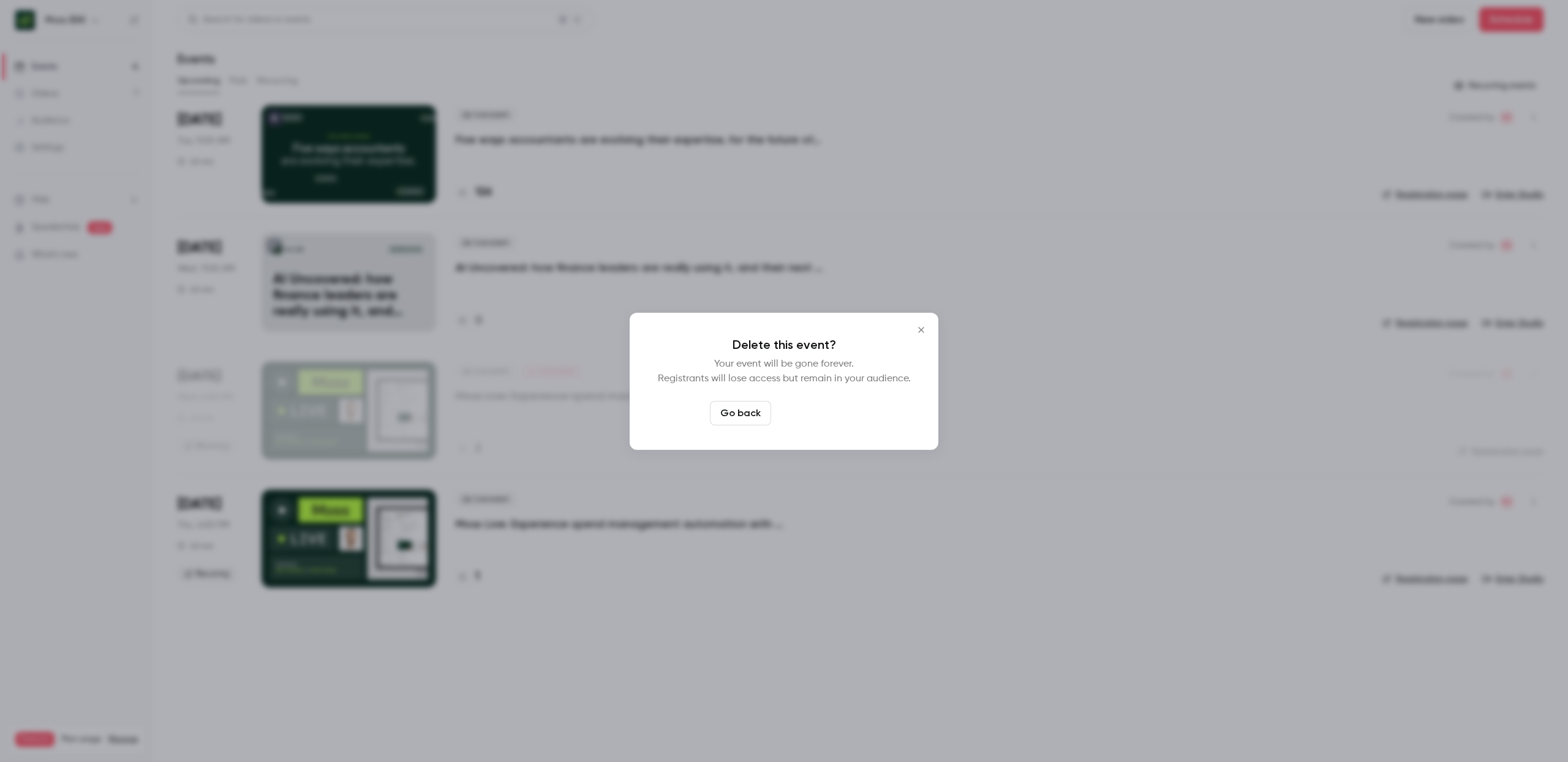
click at [817, 407] on button "Delete event" at bounding box center [817, 414] width 82 height 25
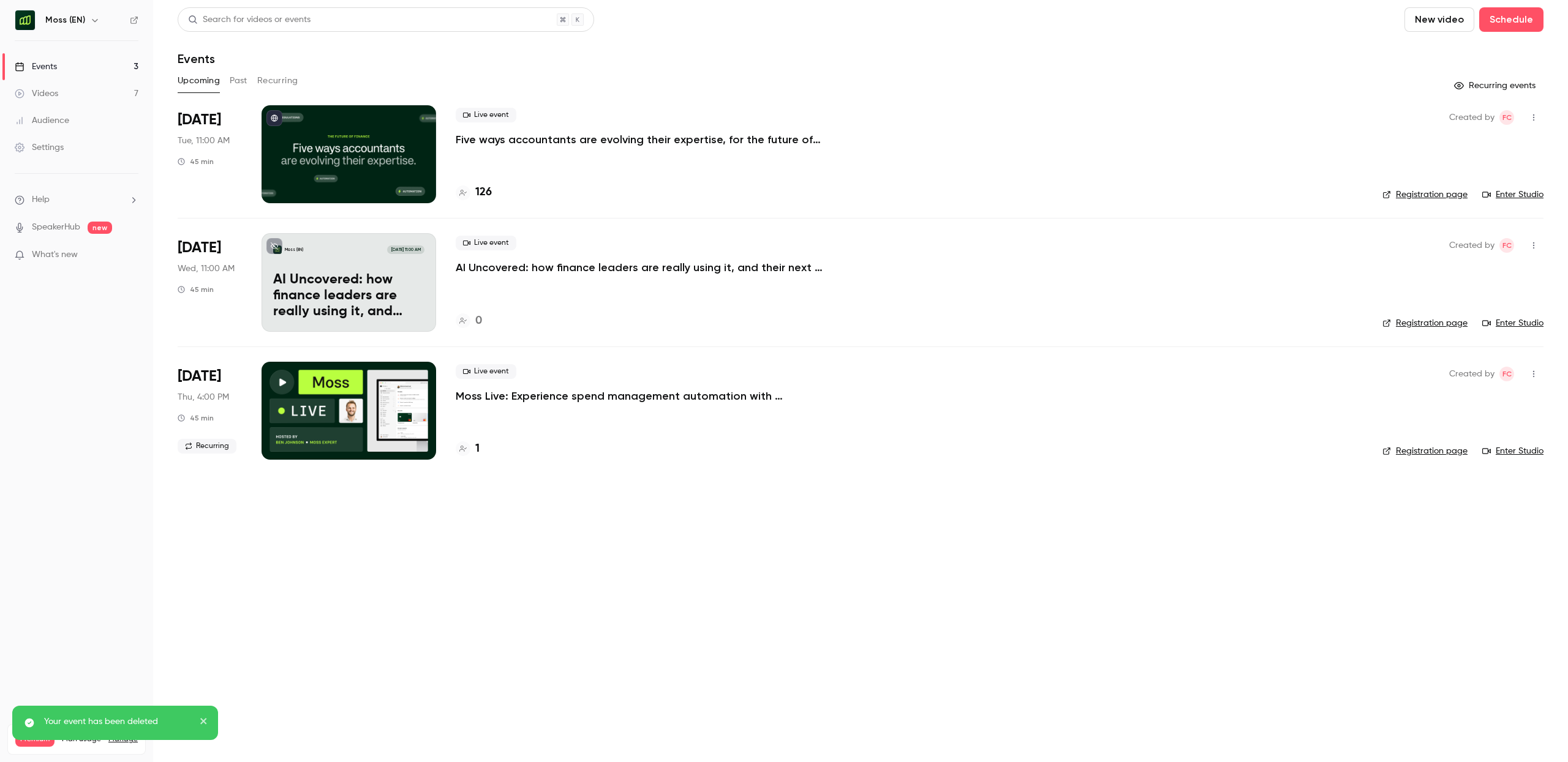
click at [90, 19] on icon "button" at bounding box center [95, 20] width 10 height 10
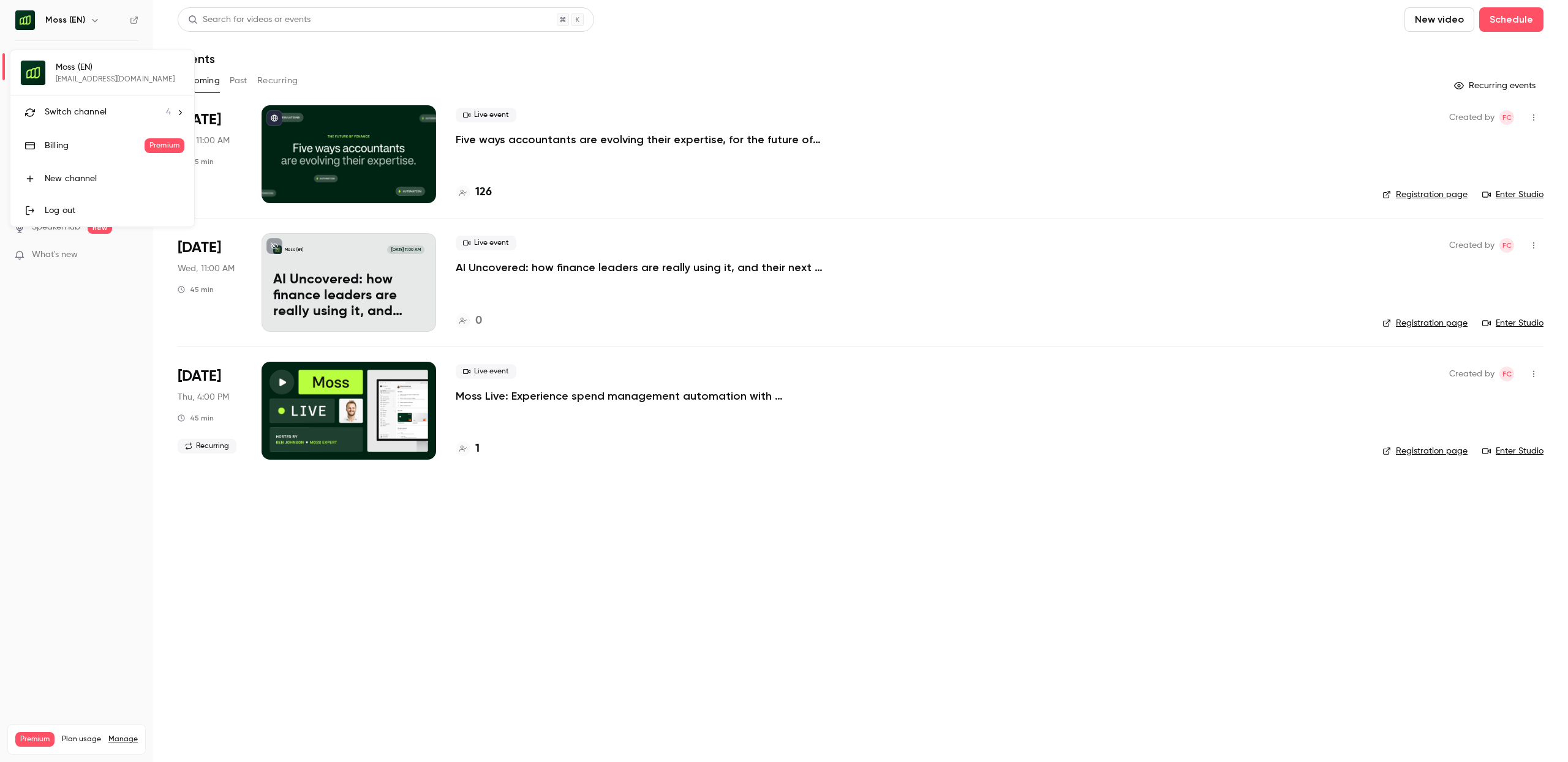
click at [92, 115] on span "Switch channel" at bounding box center [76, 112] width 62 height 13
click at [85, 180] on div "Moss ([GEOGRAPHIC_DATA])" at bounding box center [114, 174] width 140 height 12
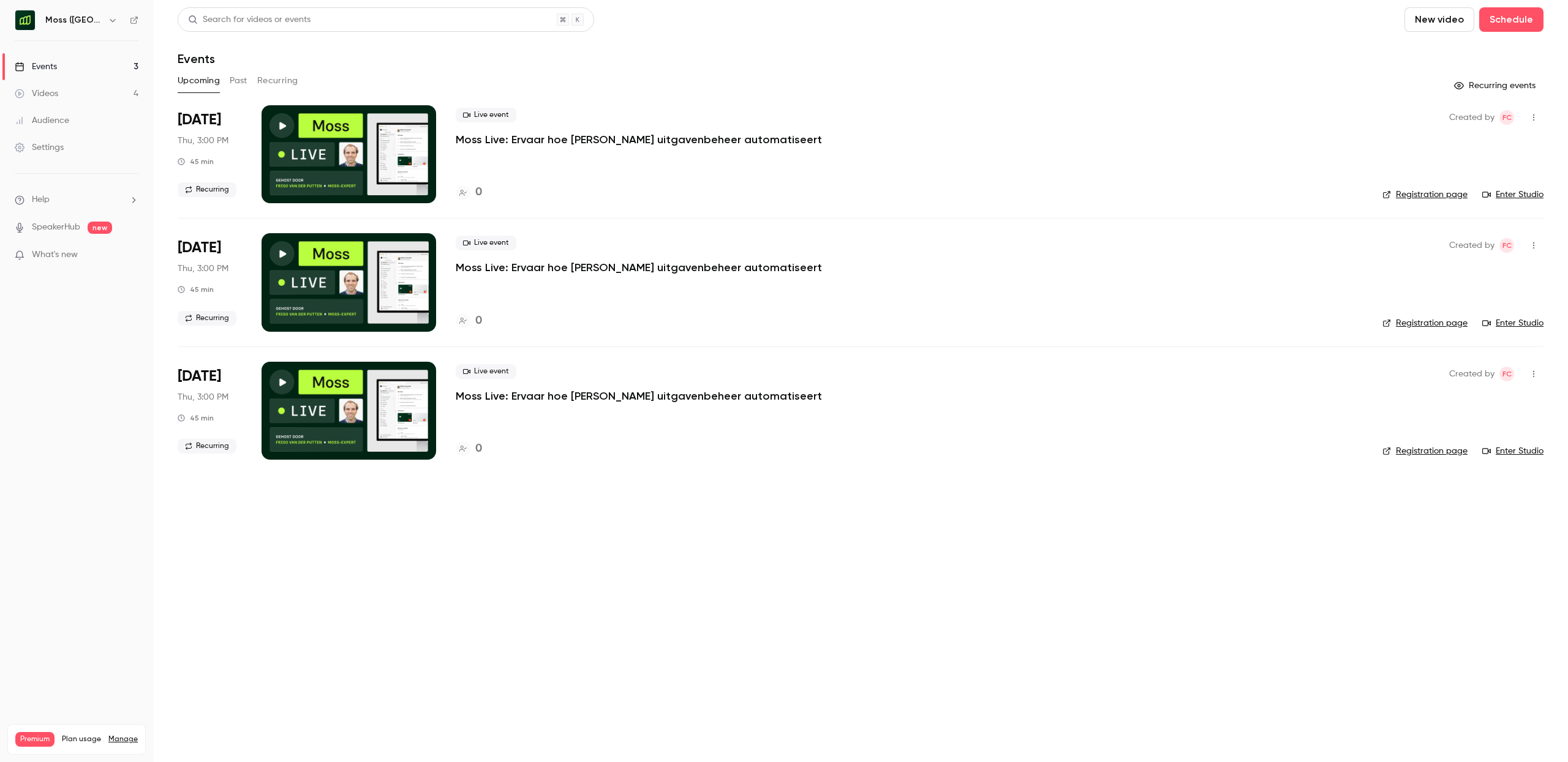
click at [284, 81] on button "Recurring" at bounding box center [278, 81] width 41 height 19
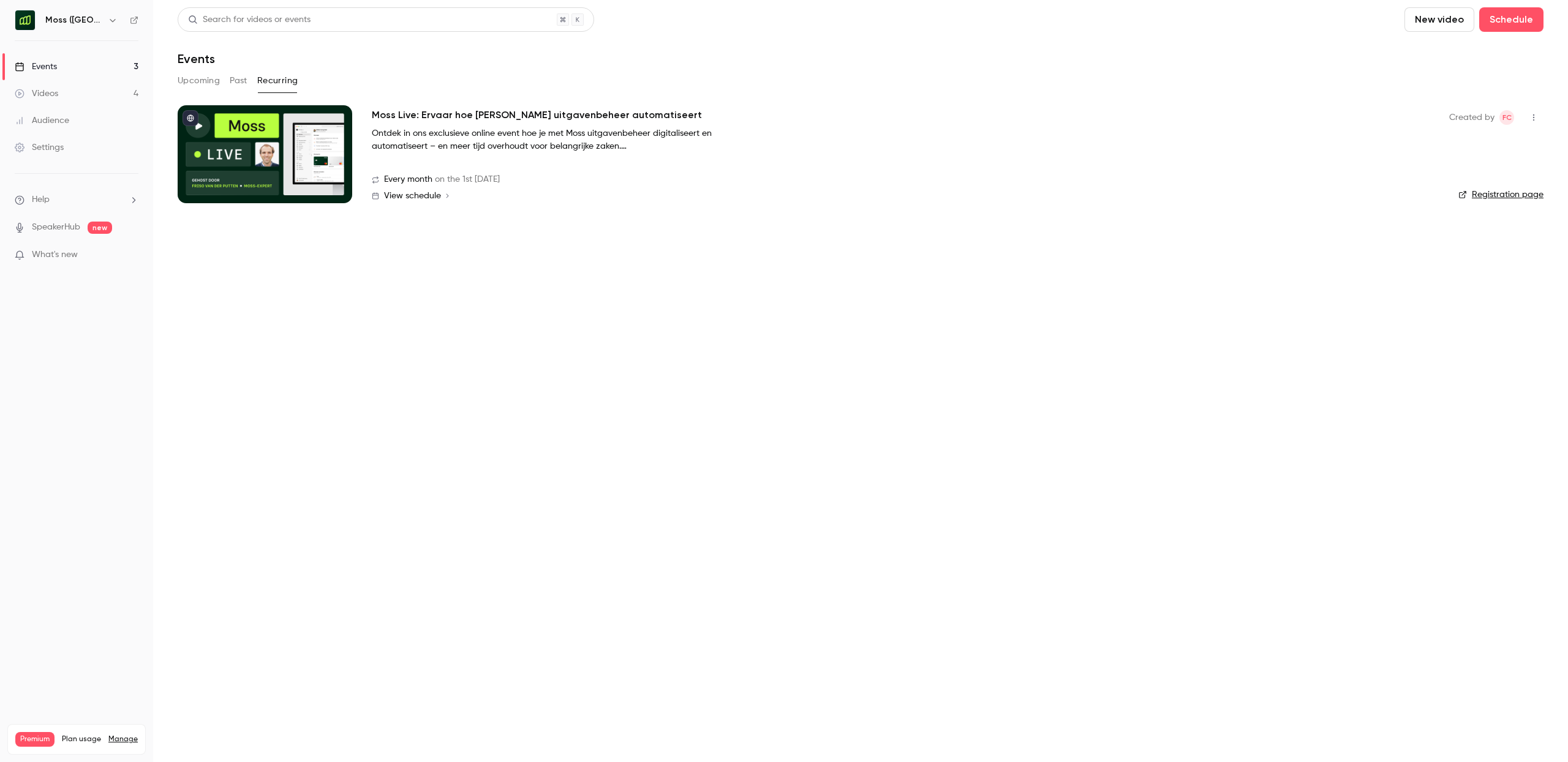
click at [421, 195] on span "View schedule" at bounding box center [412, 195] width 57 height 8
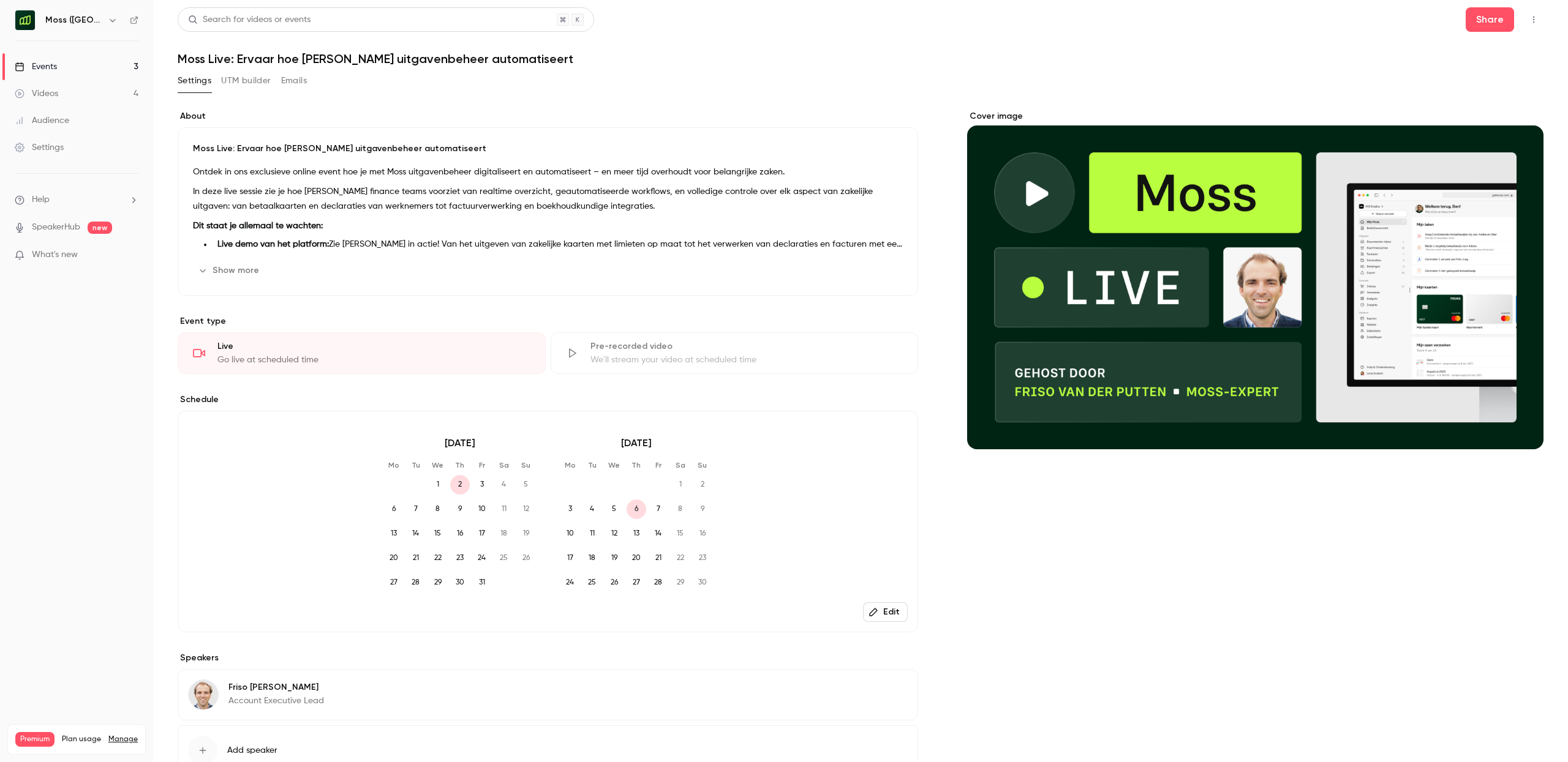
scroll to position [92, 0]
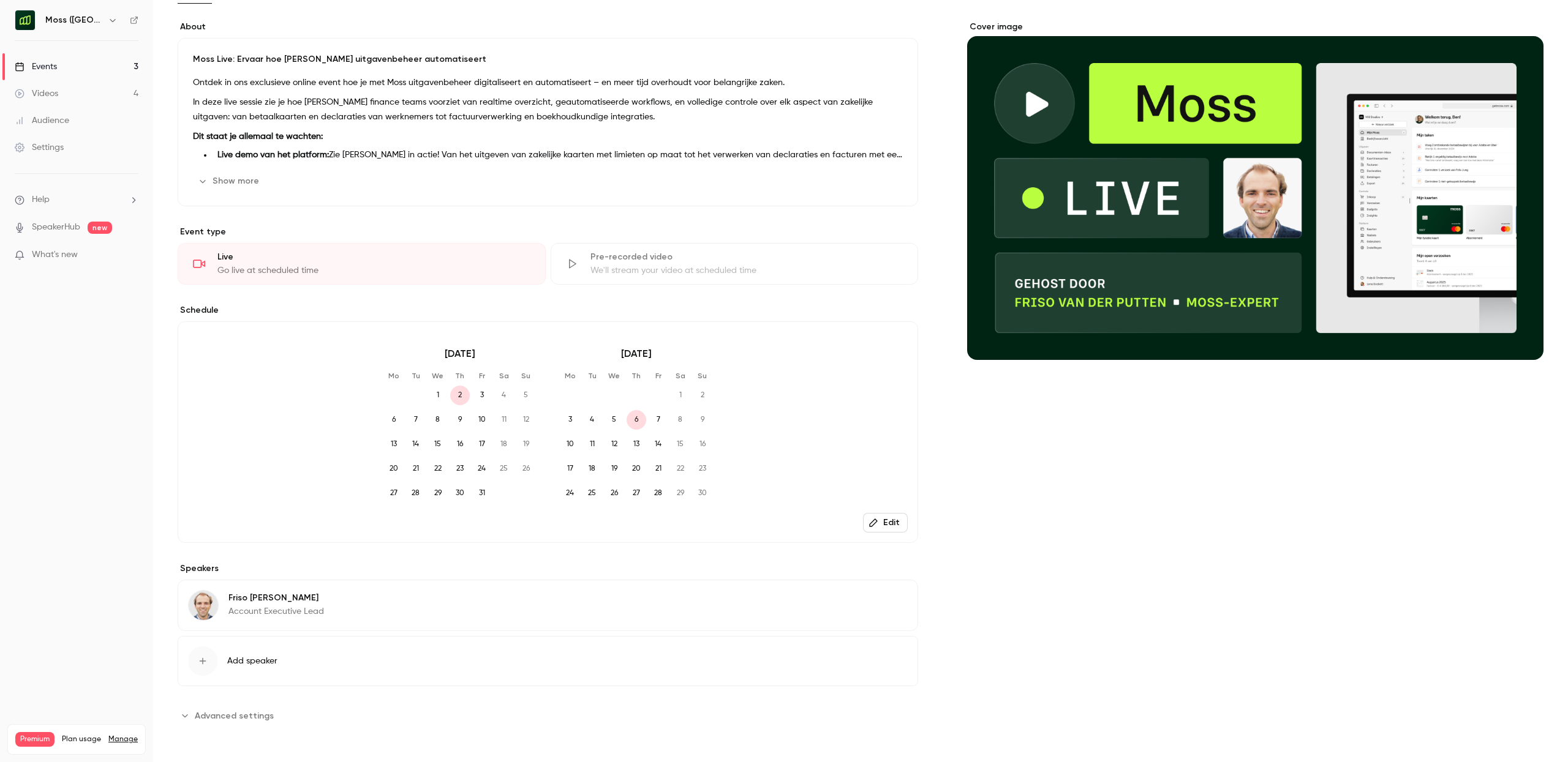
click at [890, 527] on button "Edit" at bounding box center [885, 522] width 45 height 19
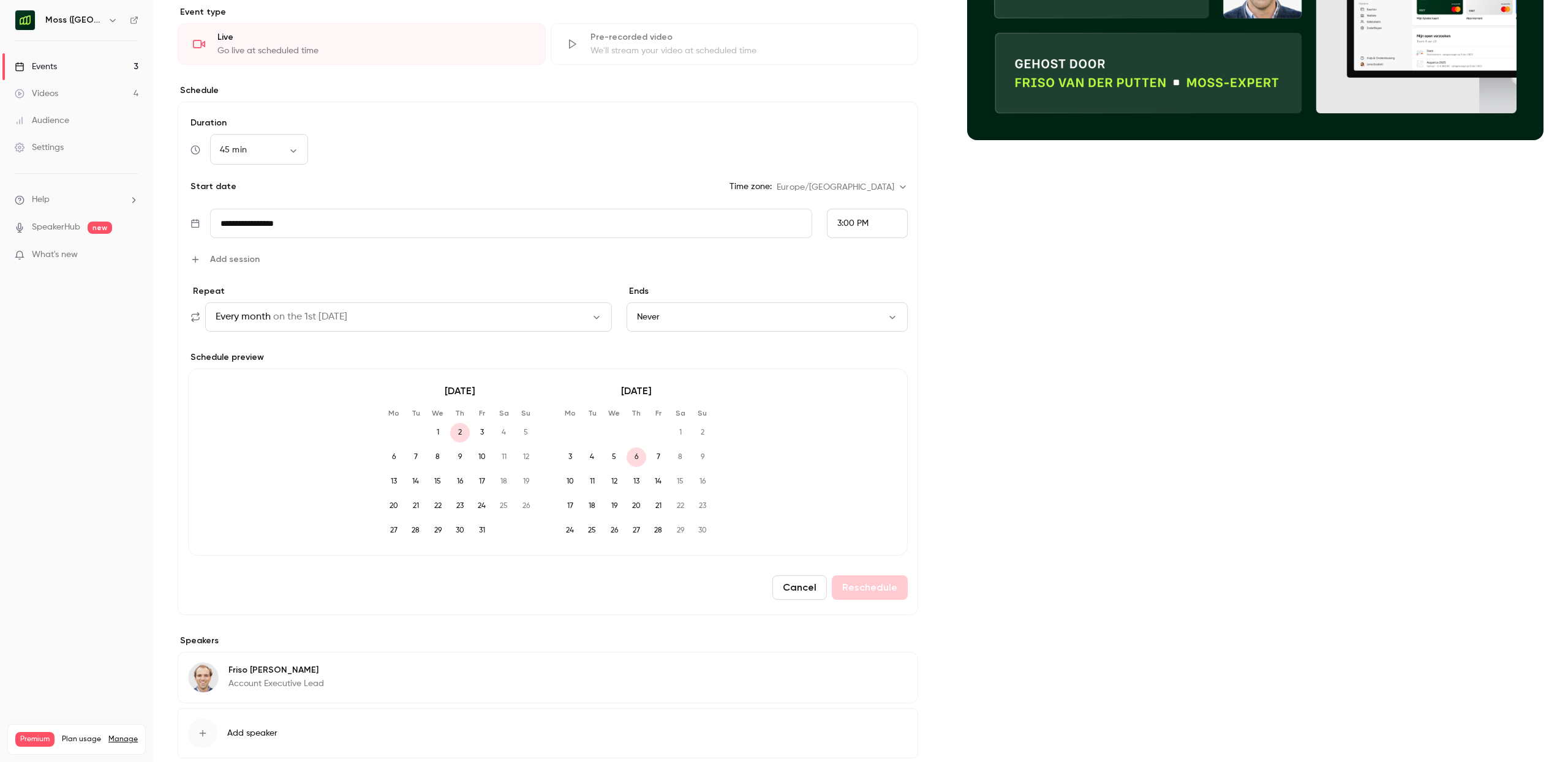
scroll to position [385, 0]
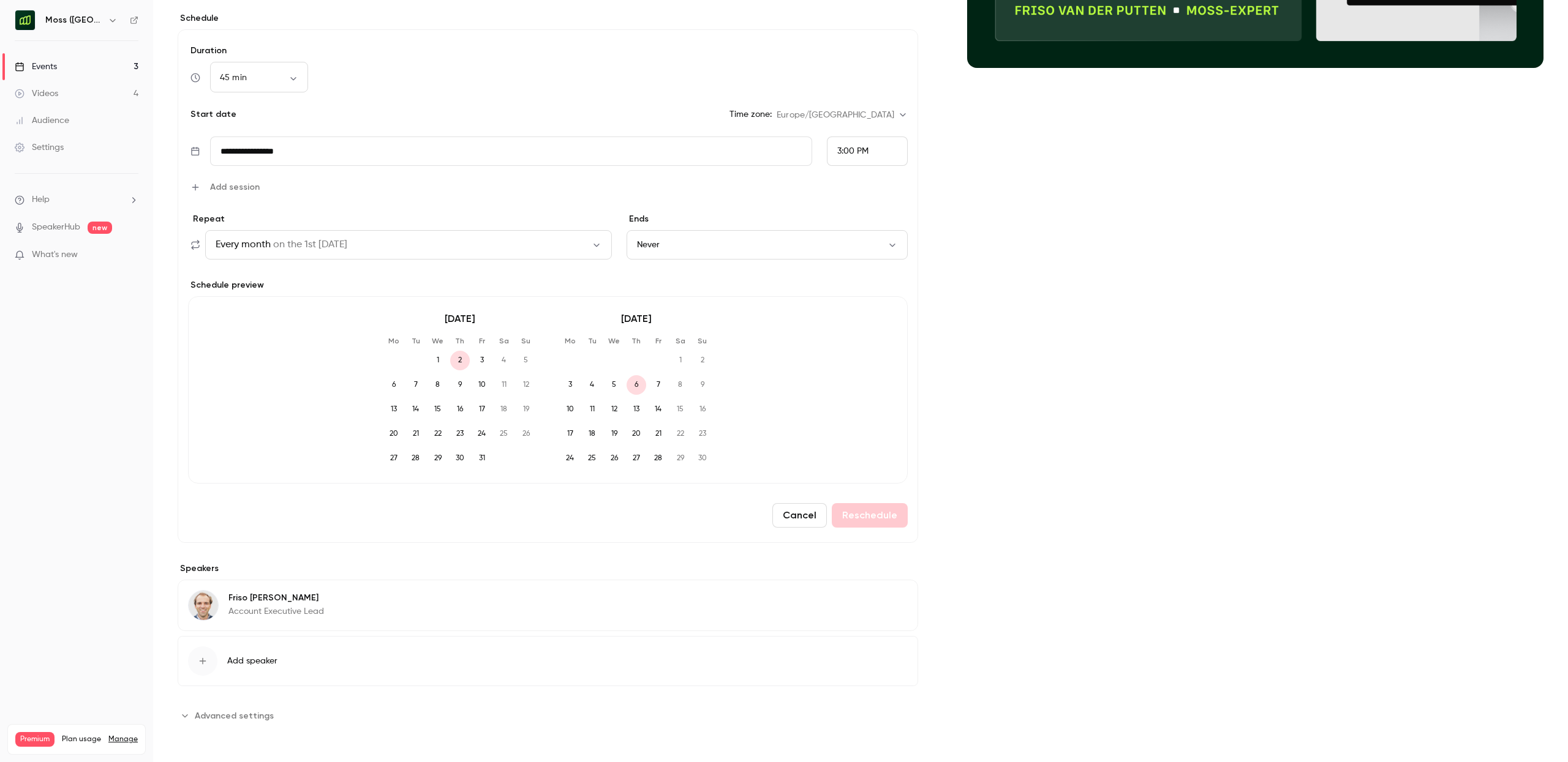
click at [550, 148] on input "**********" at bounding box center [511, 151] width 603 height 30
click at [394, 201] on icon "Next month" at bounding box center [393, 202] width 4 height 8
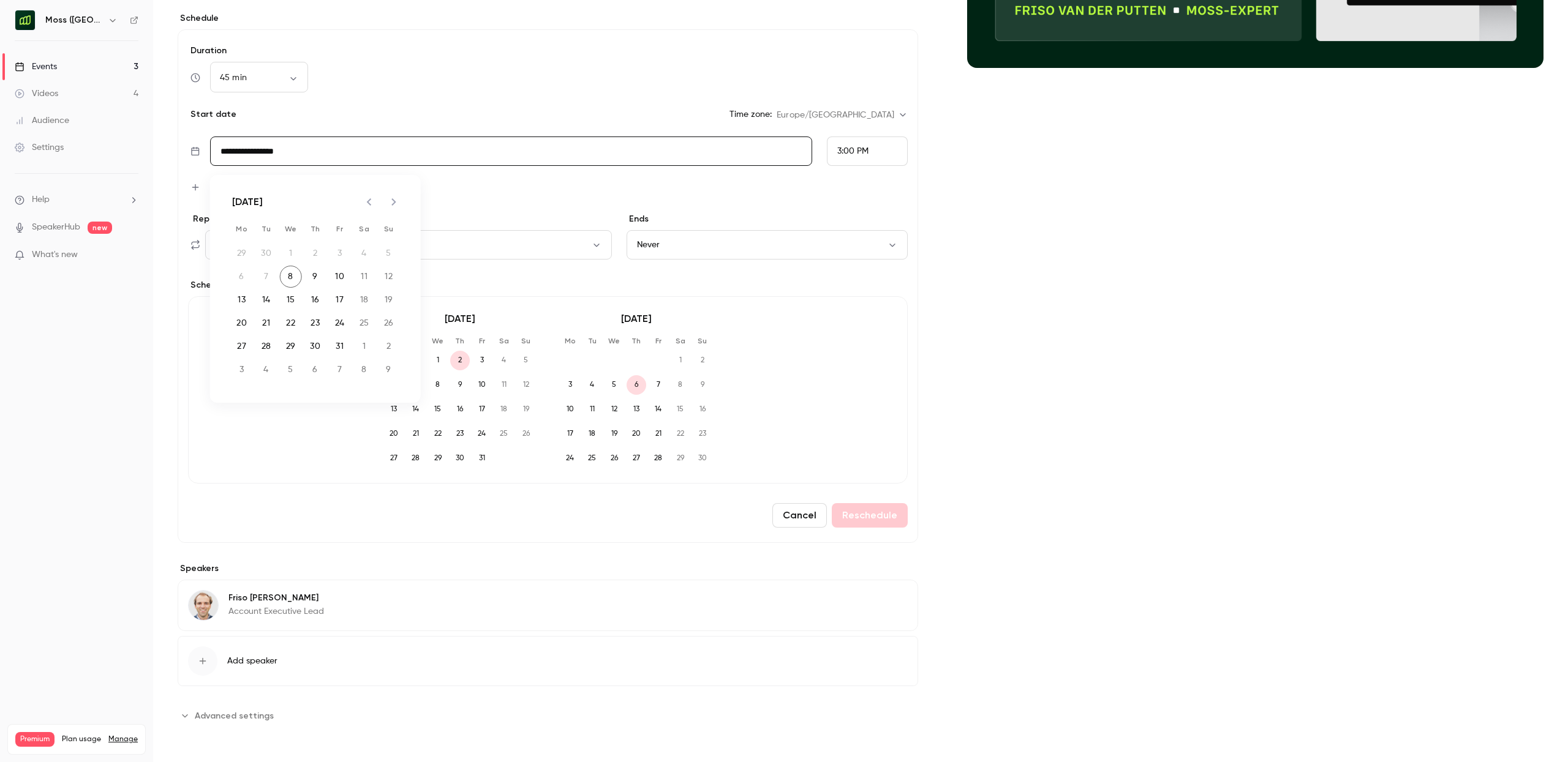
click at [394, 201] on icon "Next month" at bounding box center [393, 202] width 4 height 8
click at [371, 202] on icon "Previous month" at bounding box center [369, 202] width 14 height 14
click at [313, 279] on button "6" at bounding box center [315, 277] width 22 height 22
click at [690, 246] on button "Never" at bounding box center [767, 244] width 281 height 30
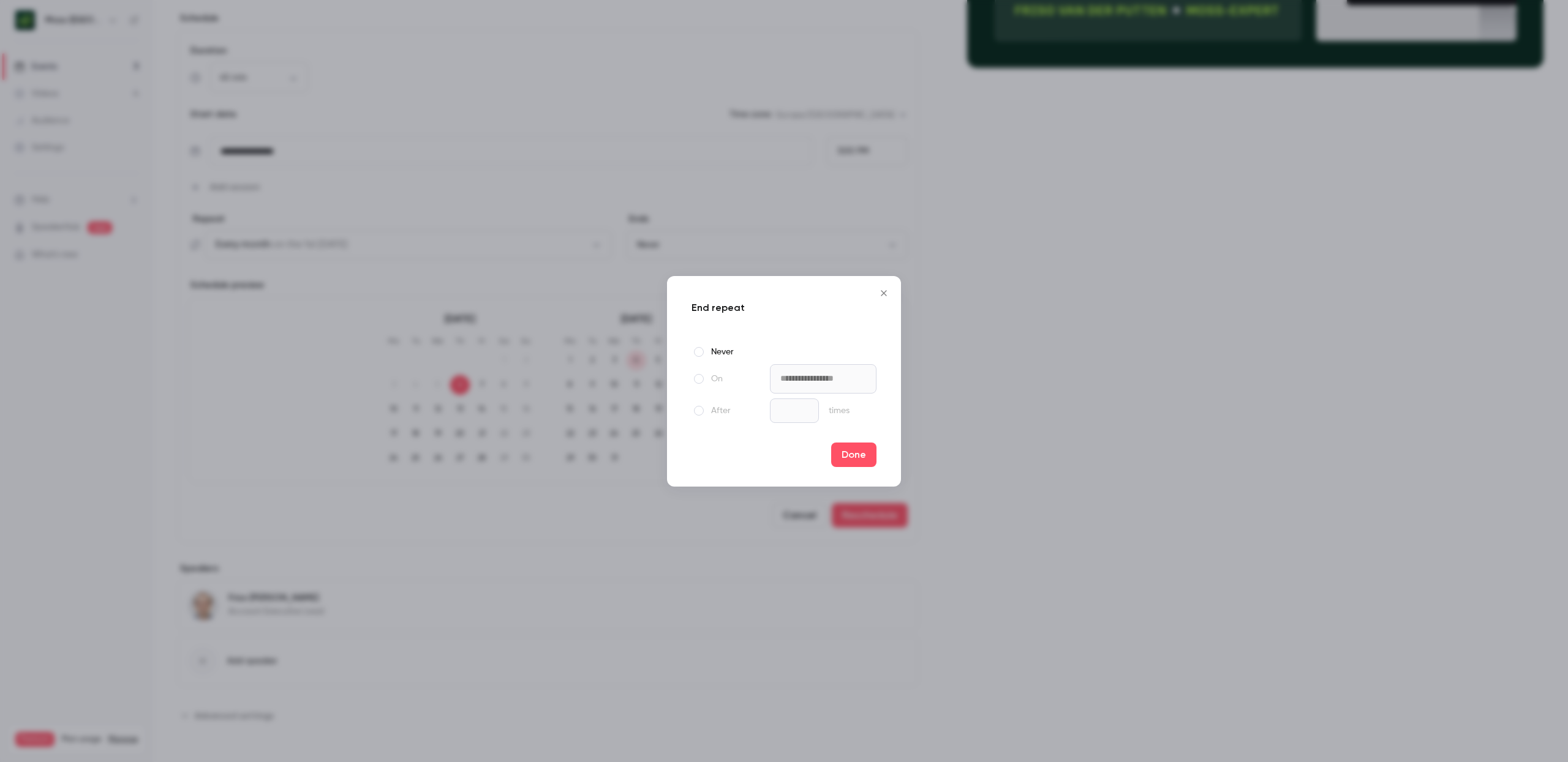
click at [716, 377] on label "On" at bounding box center [728, 379] width 74 height 14
click at [805, 382] on input "**********" at bounding box center [823, 379] width 107 height 30
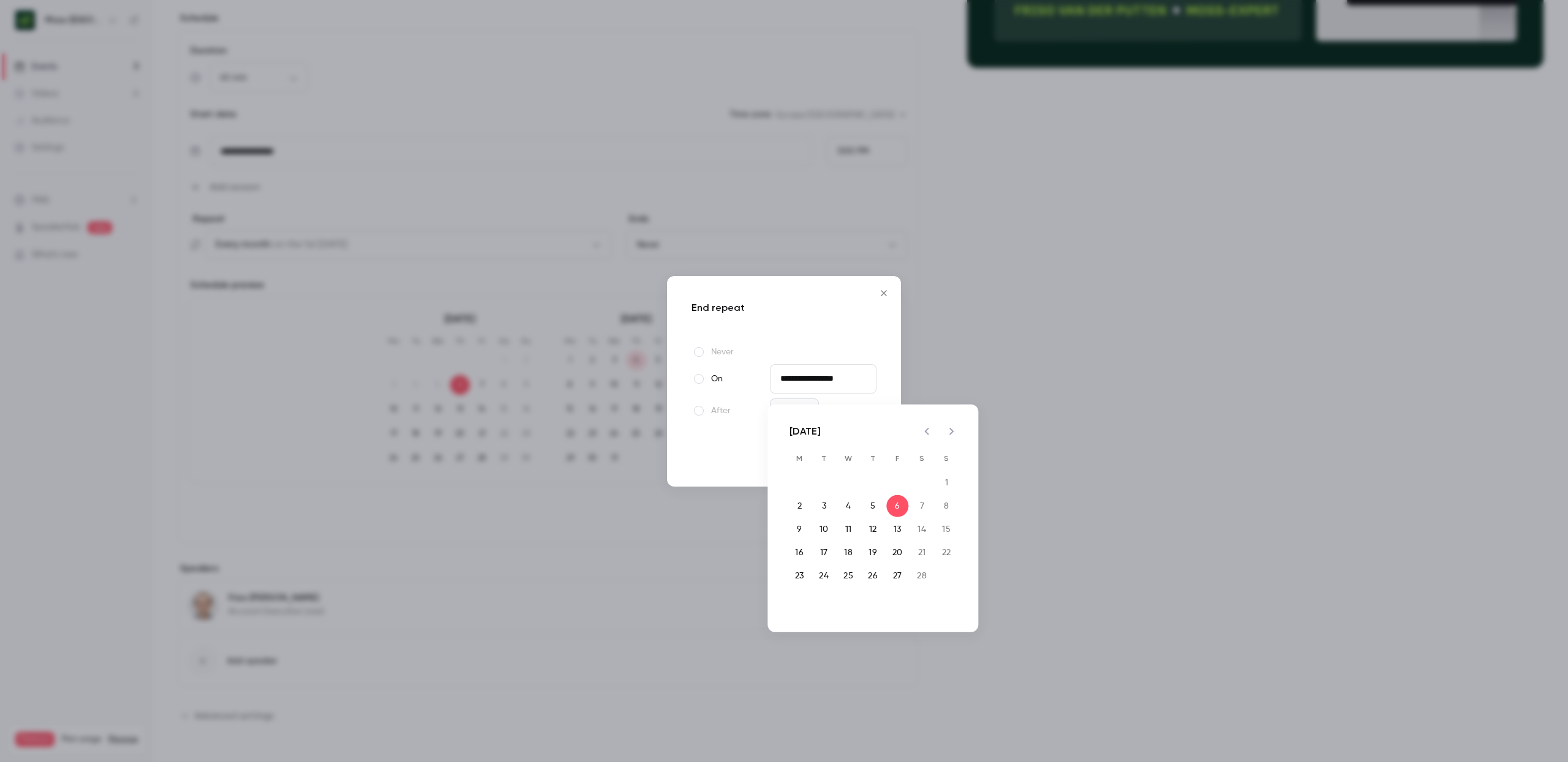
click at [947, 430] on icon "Next month" at bounding box center [951, 431] width 14 height 14
click at [926, 433] on icon "Previous month" at bounding box center [926, 432] width 4 height 8
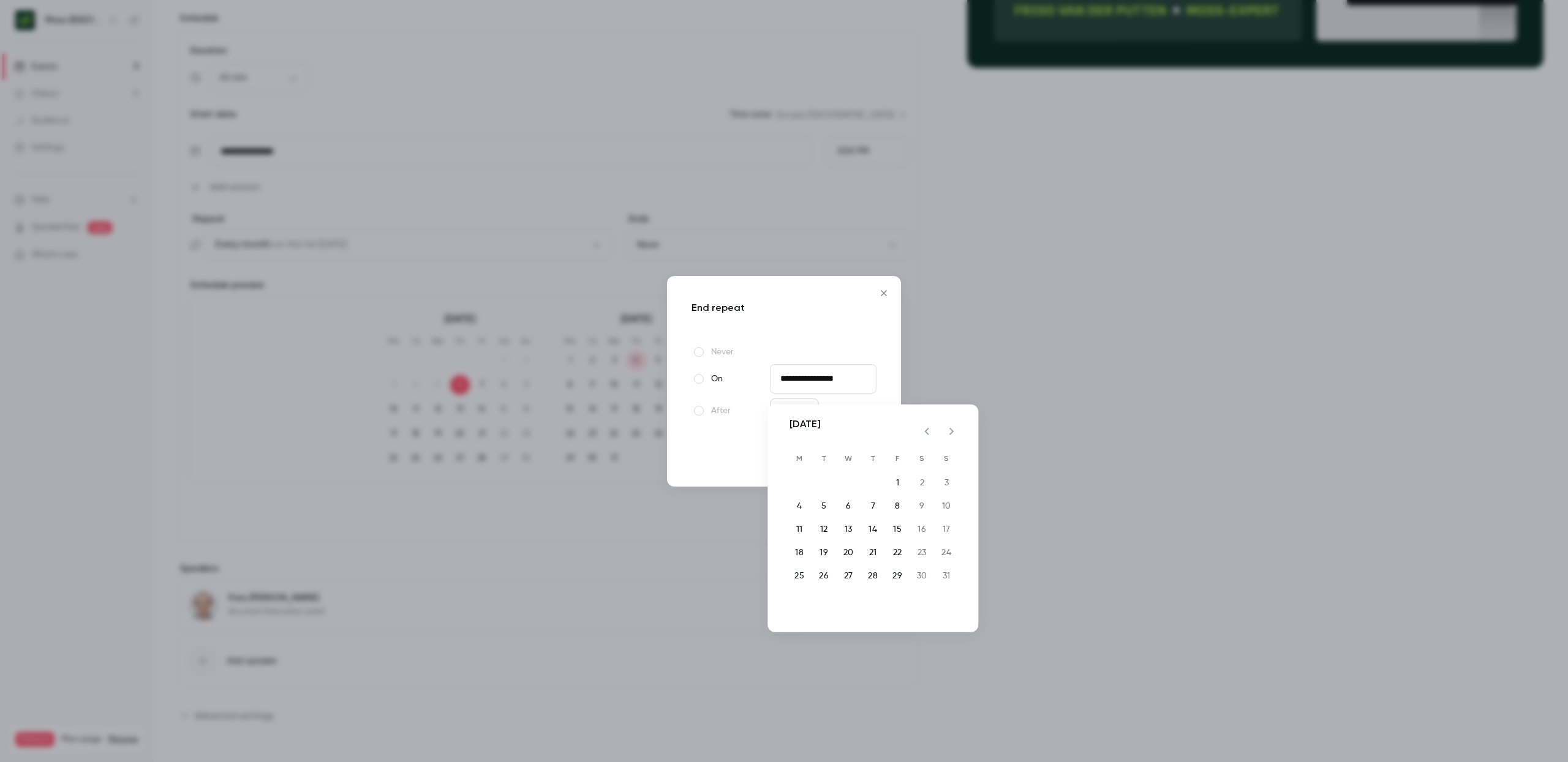
click at [926, 433] on icon "Previous month" at bounding box center [926, 432] width 4 height 8
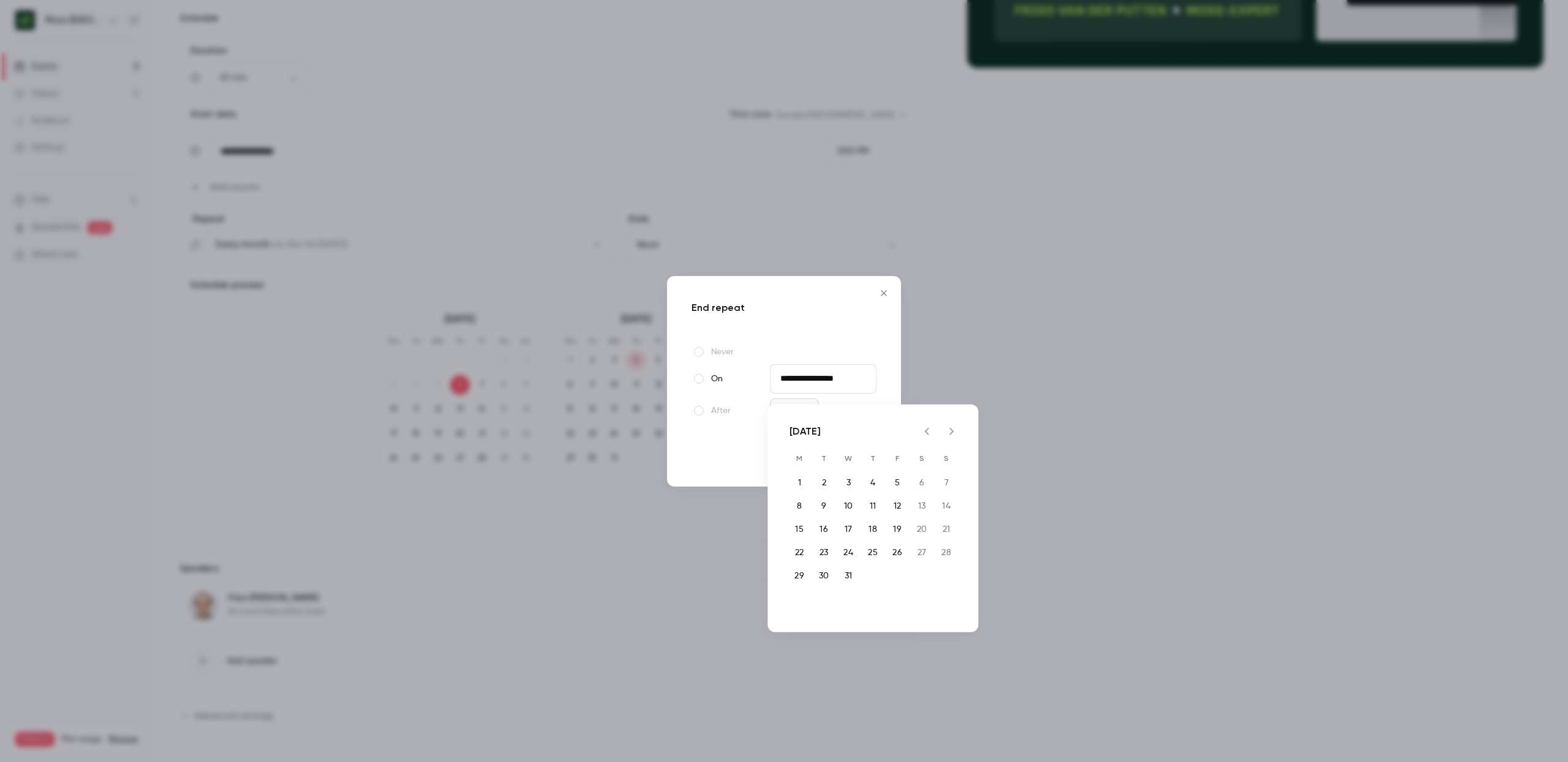
click at [926, 433] on icon "Previous month" at bounding box center [926, 432] width 4 height 8
click at [868, 509] on button "6" at bounding box center [873, 507] width 22 height 22
type input "**********"
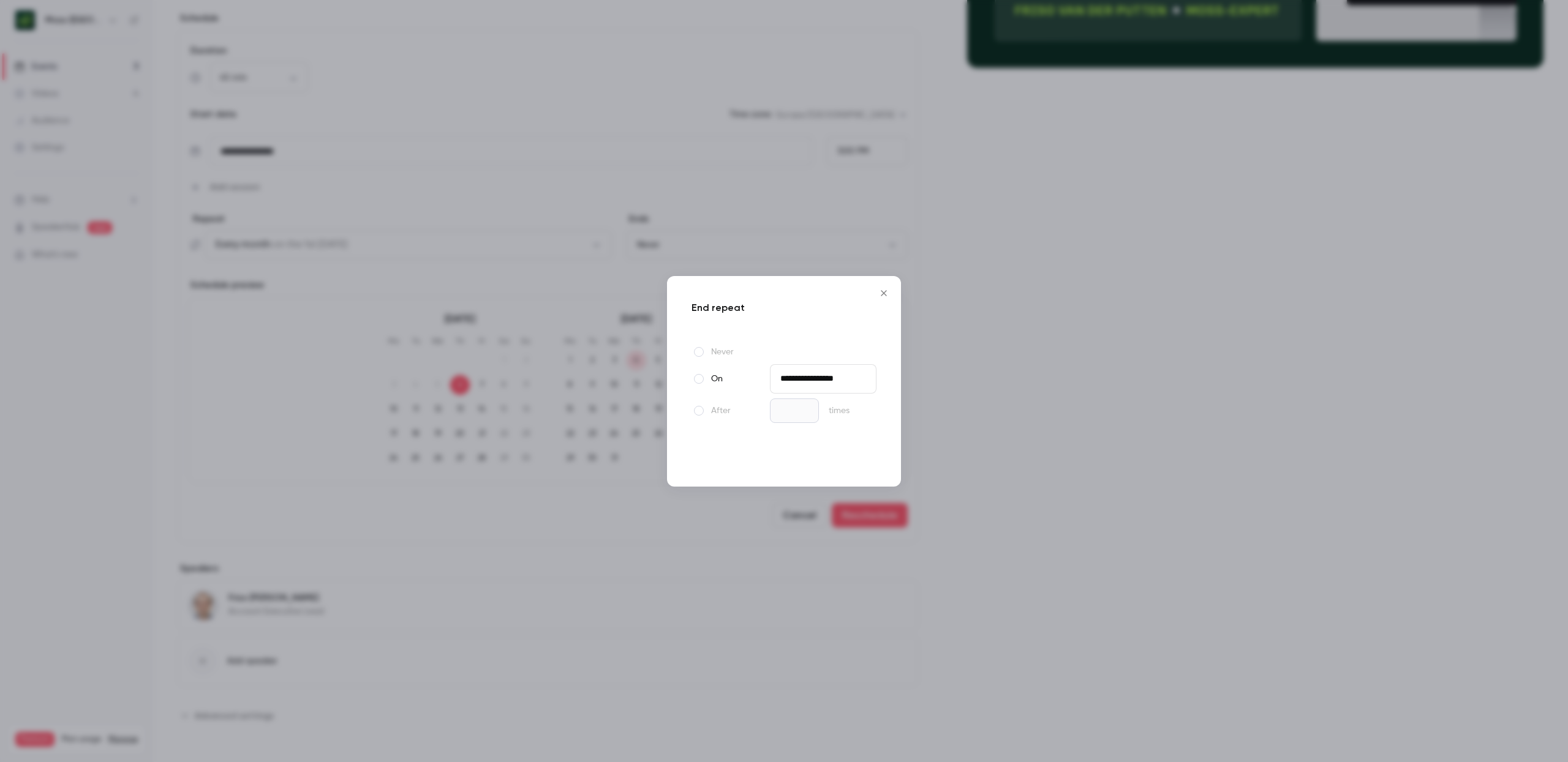
click at [868, 463] on button "Done" at bounding box center [854, 455] width 45 height 25
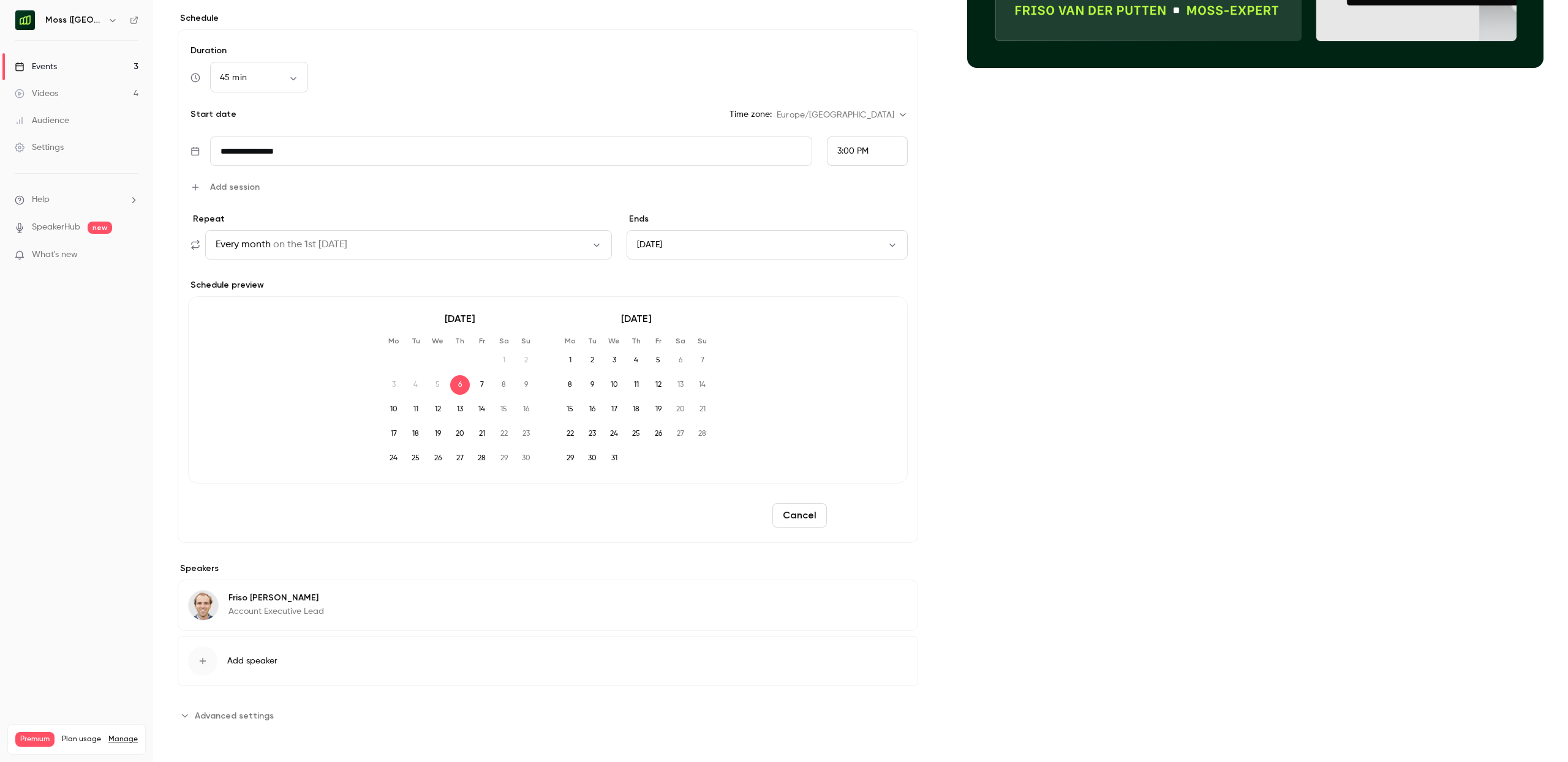
click at [884, 511] on button "Reschedule" at bounding box center [870, 516] width 76 height 25
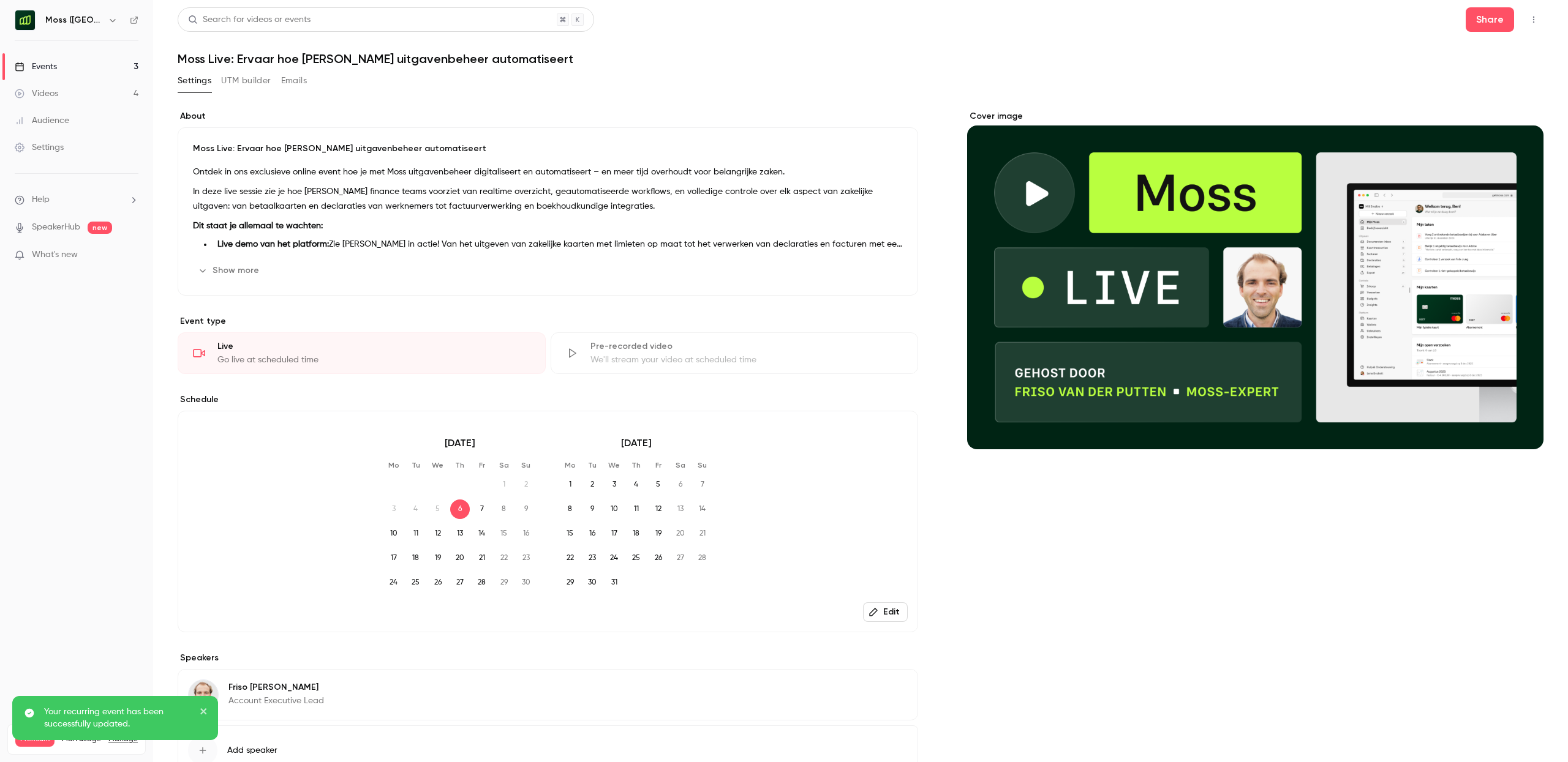
click at [86, 65] on link "Events 3" at bounding box center [76, 66] width 153 height 27
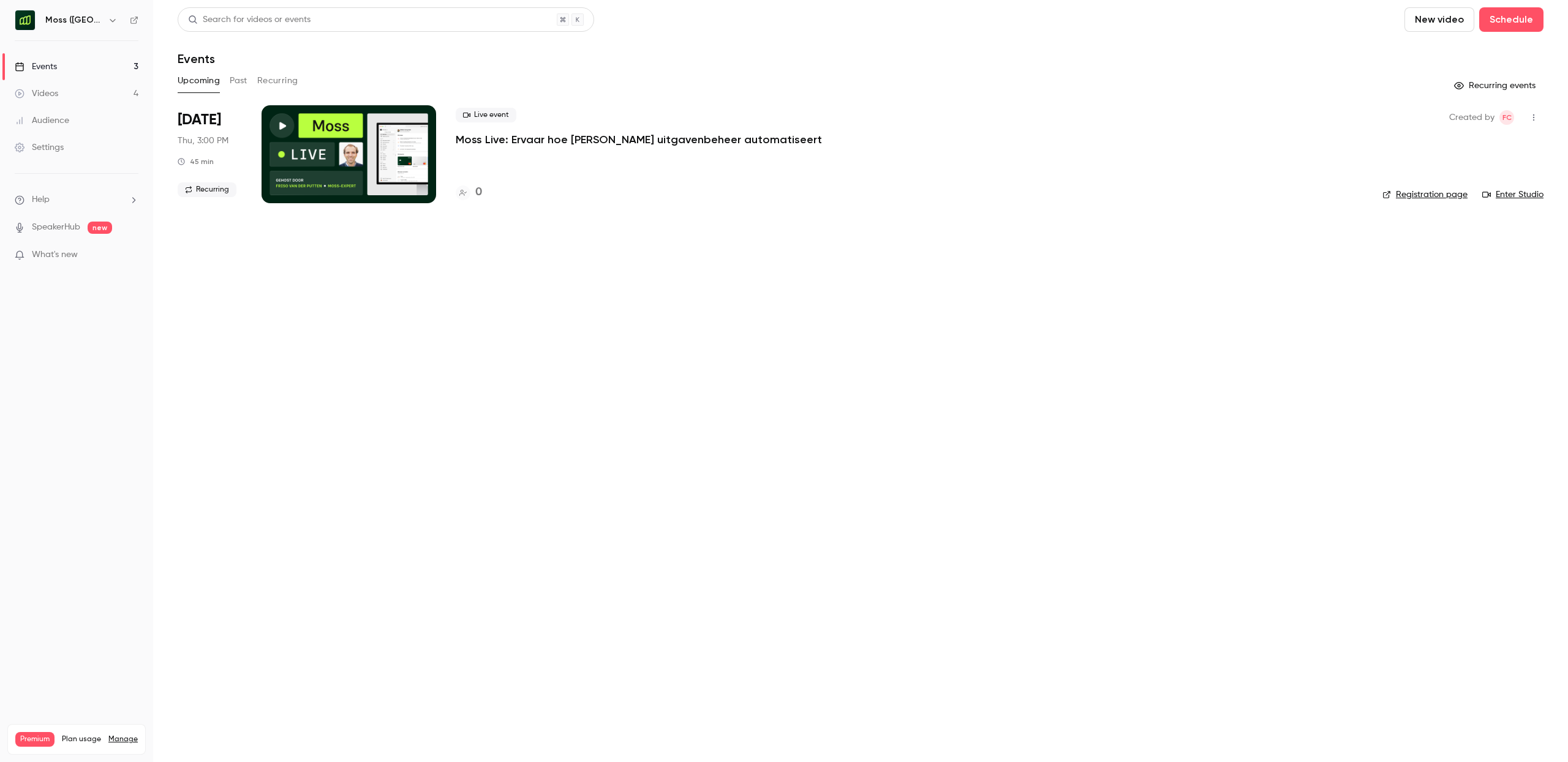
click at [87, 66] on link "Events 3" at bounding box center [76, 66] width 153 height 27
click at [72, 8] on nav "Moss ([GEOGRAPHIC_DATA]) Events 3 Videos 4 Audience Settings Help SpeakerHub ne…" at bounding box center [76, 381] width 153 height 762
click at [72, 14] on h6 "Moss ([GEOGRAPHIC_DATA])" at bounding box center [74, 20] width 58 height 12
click at [105, 14] on button "button" at bounding box center [112, 20] width 14 height 14
click at [102, 114] on span "Switch channel" at bounding box center [76, 112] width 62 height 13
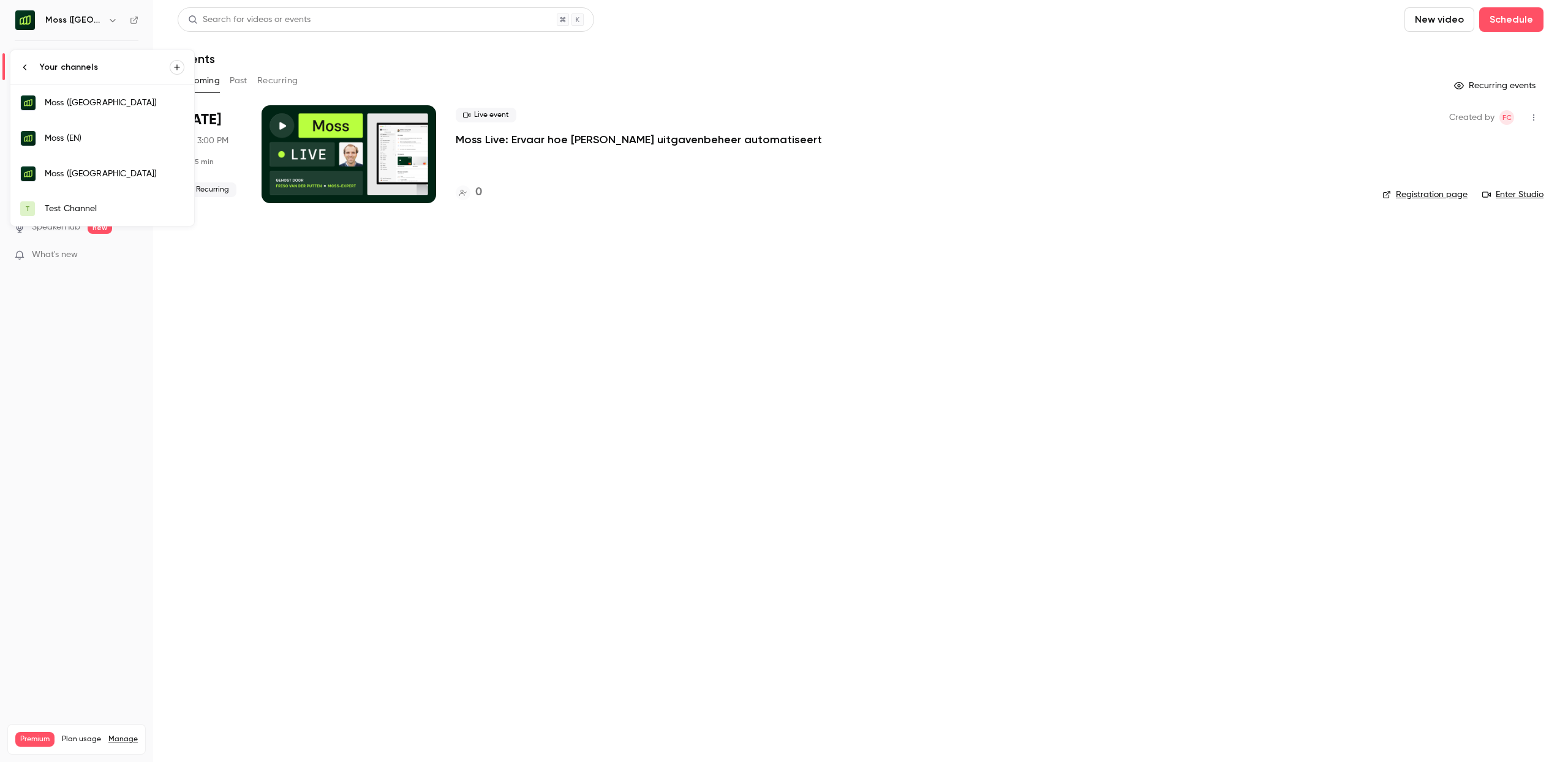
click at [109, 147] on link "Moss (EN)" at bounding box center [102, 138] width 184 height 36
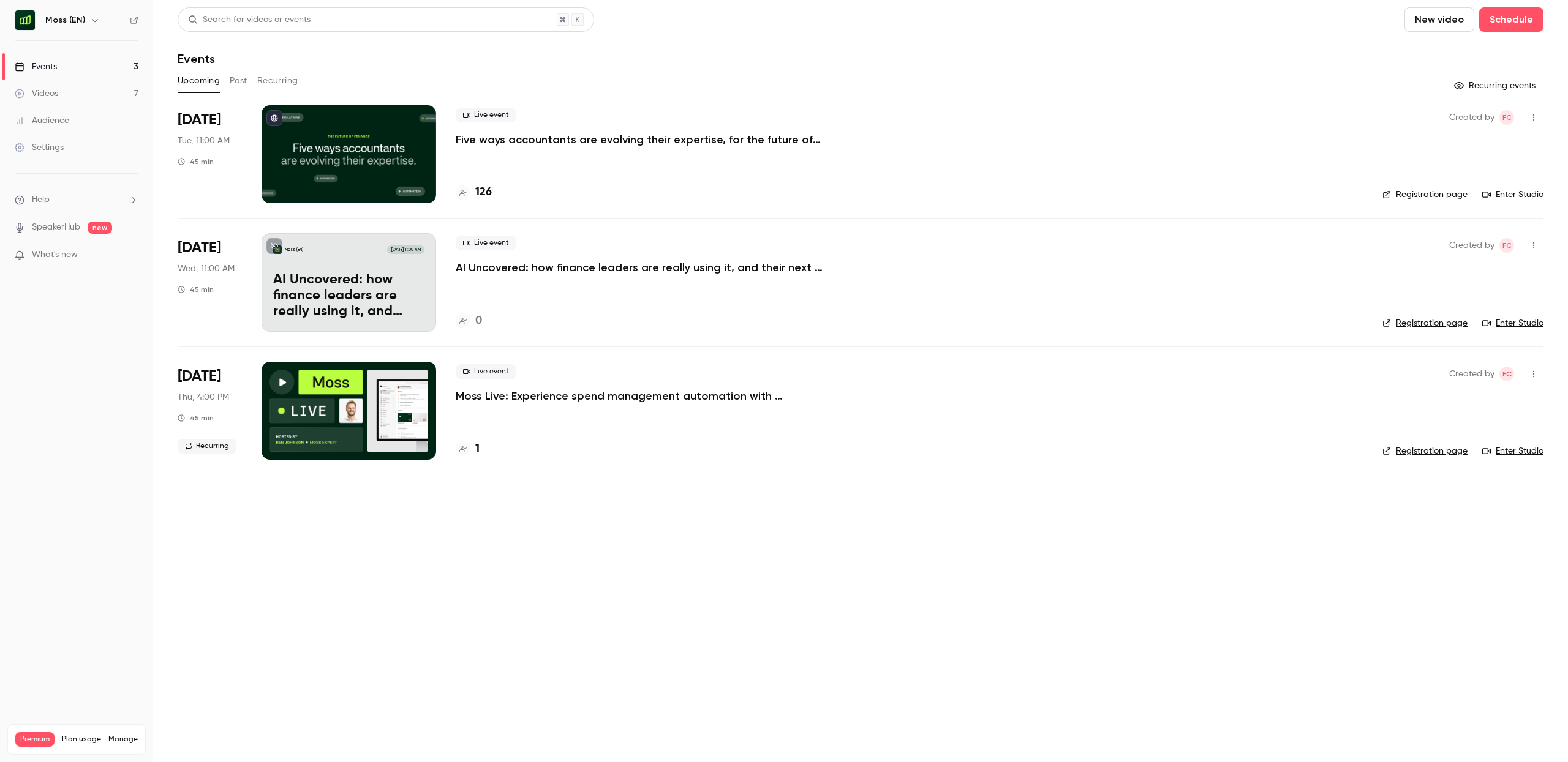
click at [1527, 454] on link "Enter Studio" at bounding box center [1513, 452] width 61 height 12
click at [67, 21] on h6 "Moss (EN)" at bounding box center [65, 20] width 40 height 12
click at [87, 21] on button "button" at bounding box center [94, 20] width 14 height 14
click at [86, 104] on li "Switch channel 4" at bounding box center [102, 112] width 184 height 32
click at [92, 173] on div "Moss ([GEOGRAPHIC_DATA])" at bounding box center [114, 174] width 140 height 12
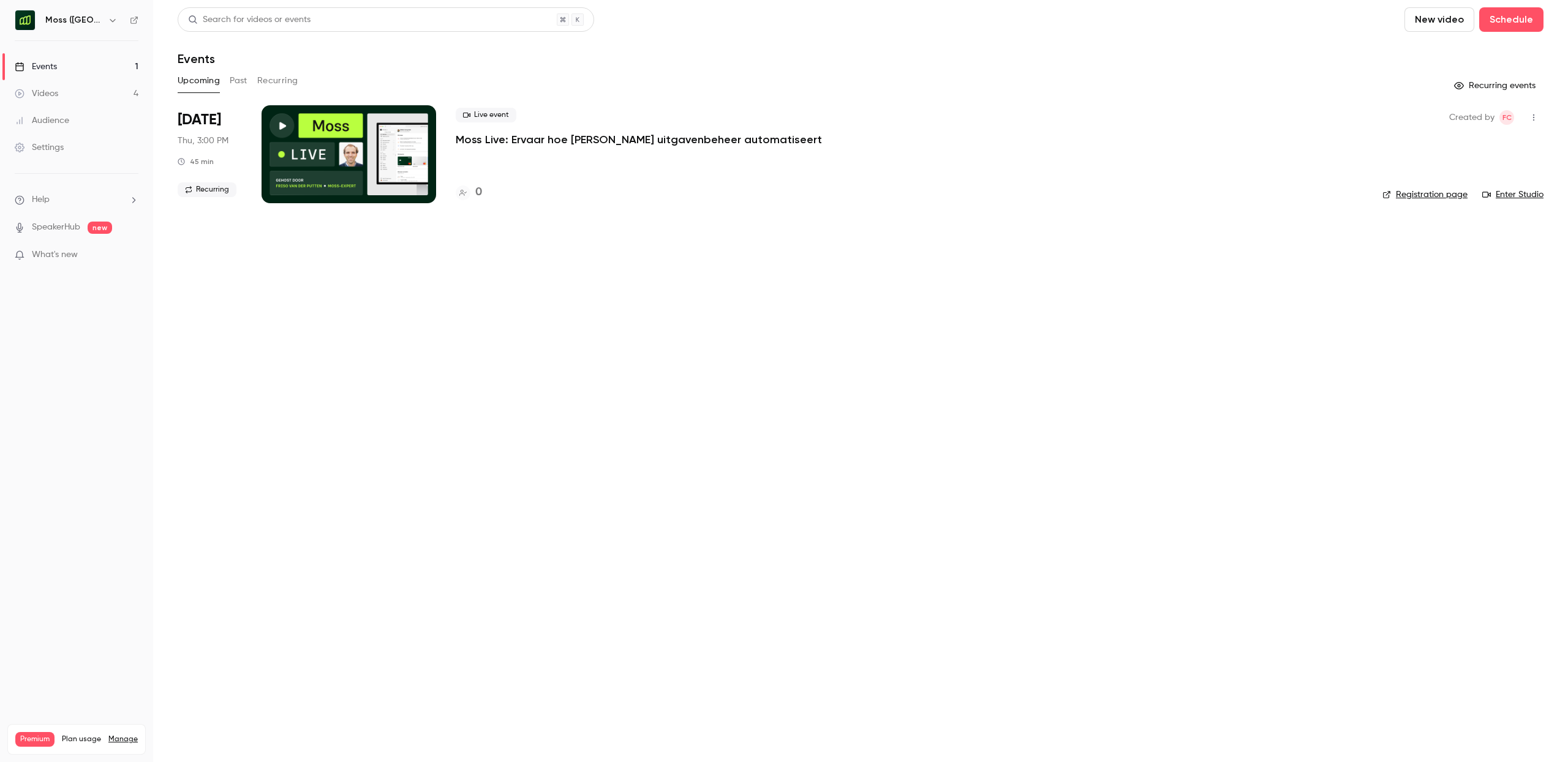
click at [1514, 198] on link "Enter Studio" at bounding box center [1513, 195] width 61 height 12
click at [108, 19] on icon "button" at bounding box center [113, 20] width 10 height 10
click at [82, 118] on span "Switch channel" at bounding box center [76, 112] width 62 height 13
click at [74, 180] on div "Moss ([GEOGRAPHIC_DATA])" at bounding box center [114, 174] width 140 height 12
click at [45, 71] on div "Events" at bounding box center [35, 67] width 42 height 12
